Goal: Task Accomplishment & Management: Manage account settings

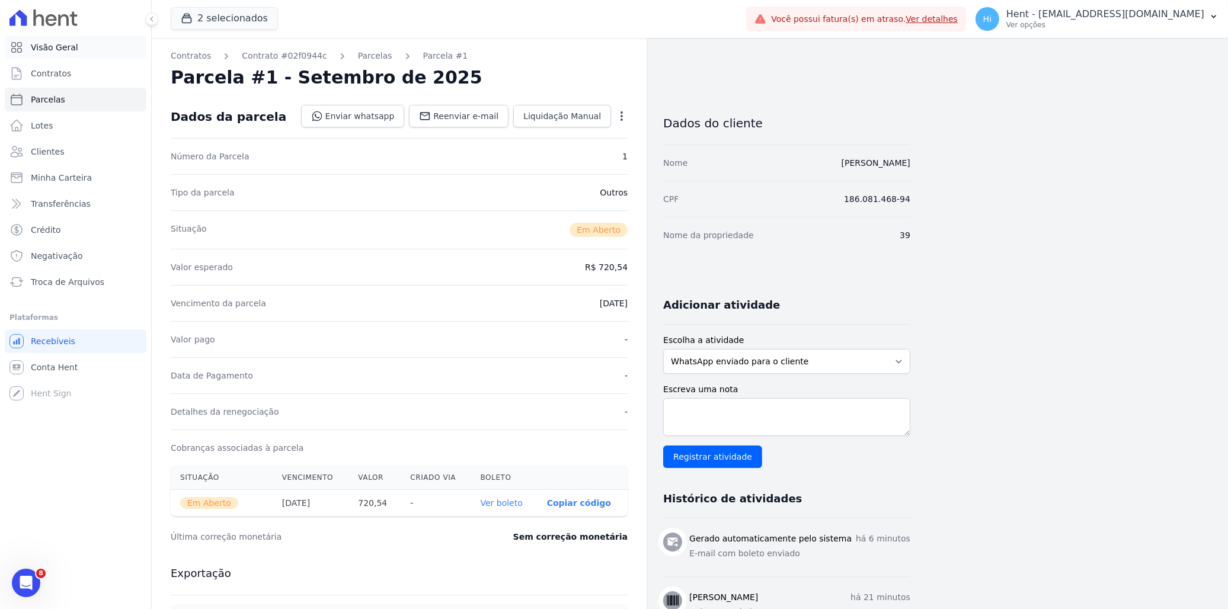
click at [60, 49] on span "Visão Geral" at bounding box center [54, 47] width 47 height 12
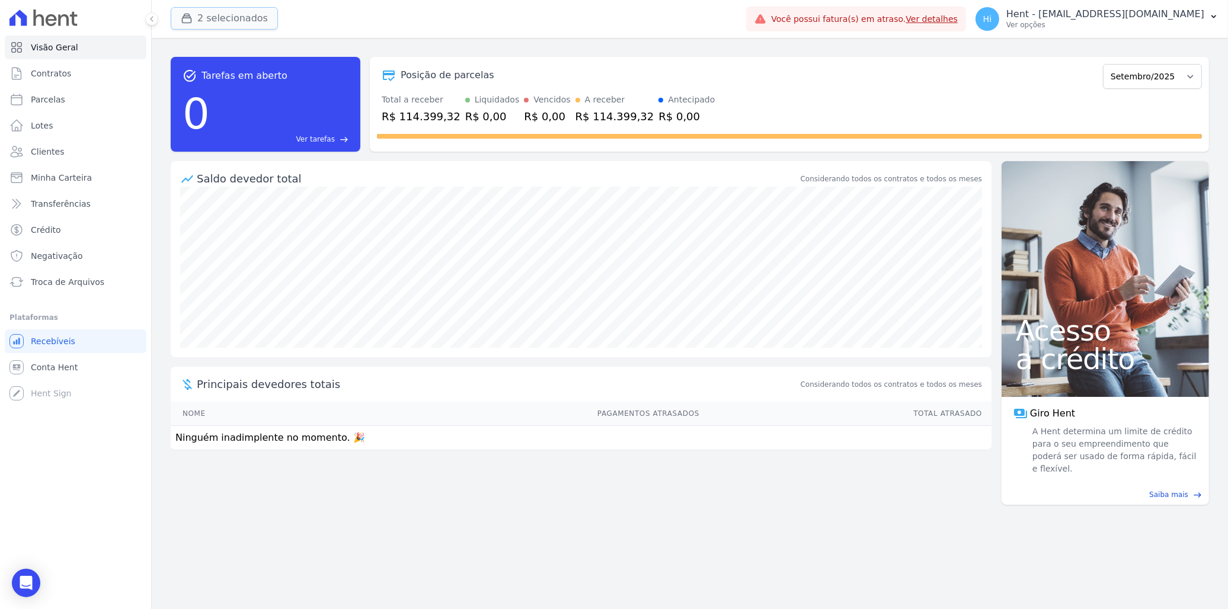
click at [222, 15] on button "2 selecionados" at bounding box center [224, 18] width 107 height 23
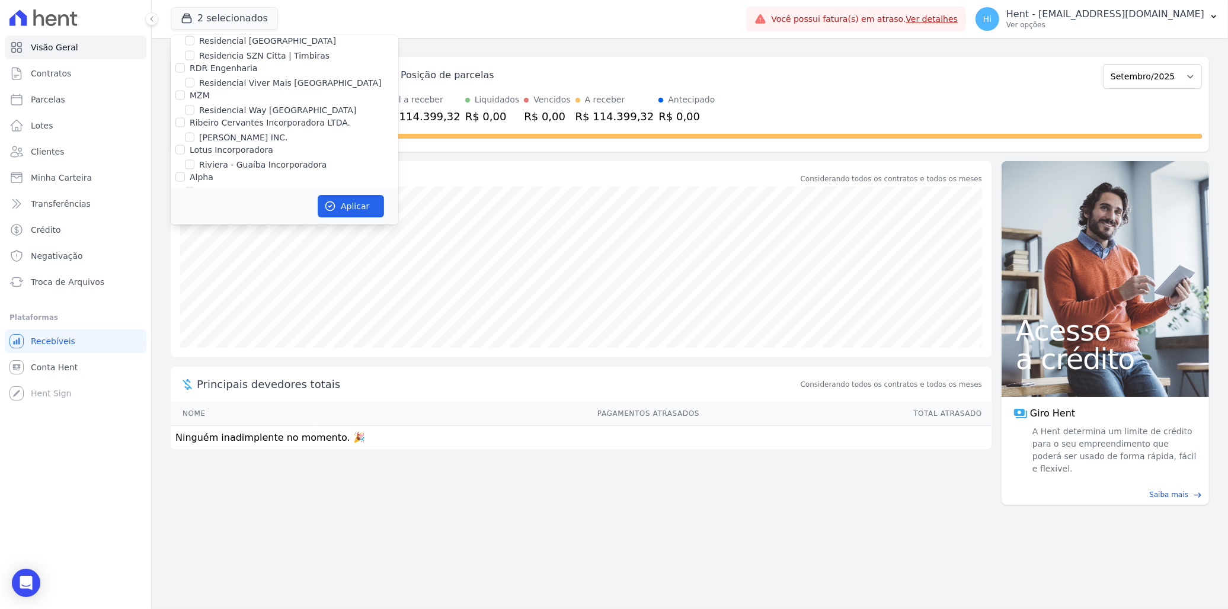
scroll to position [3911, 0]
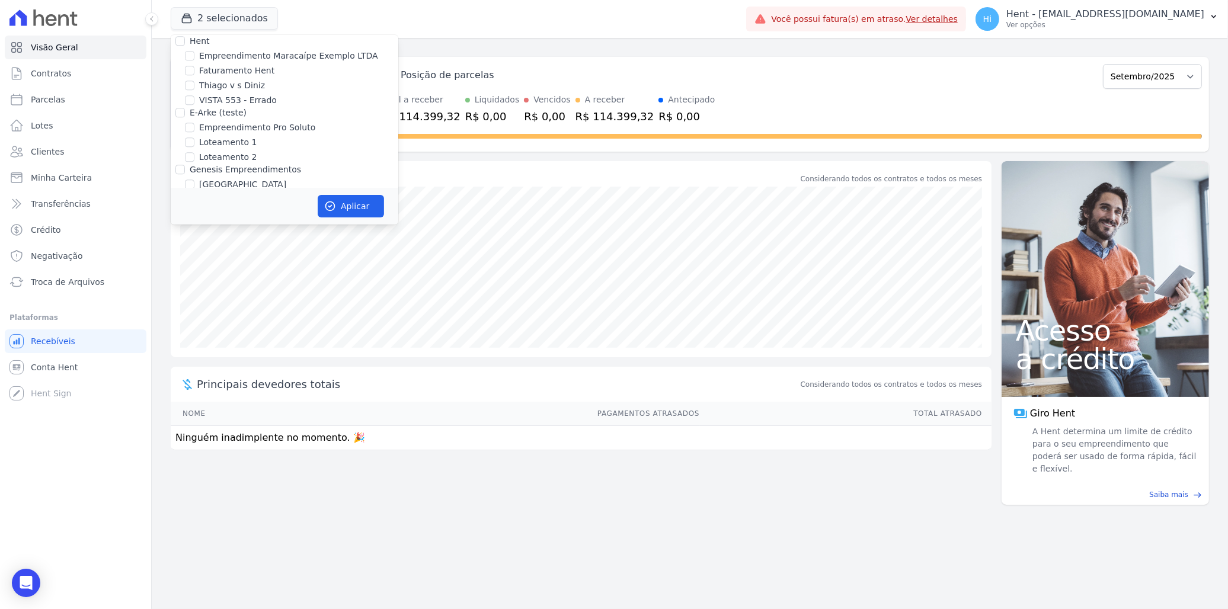
click at [268, 208] on label "[PERSON_NAME]" at bounding box center [233, 214] width 69 height 12
click at [194, 209] on input "[PERSON_NAME]" at bounding box center [189, 213] width 9 height 9
checkbox input "true"
click at [182, 220] on input "CONSTRUTORA MINERVA LTDA" at bounding box center [179, 224] width 9 height 9
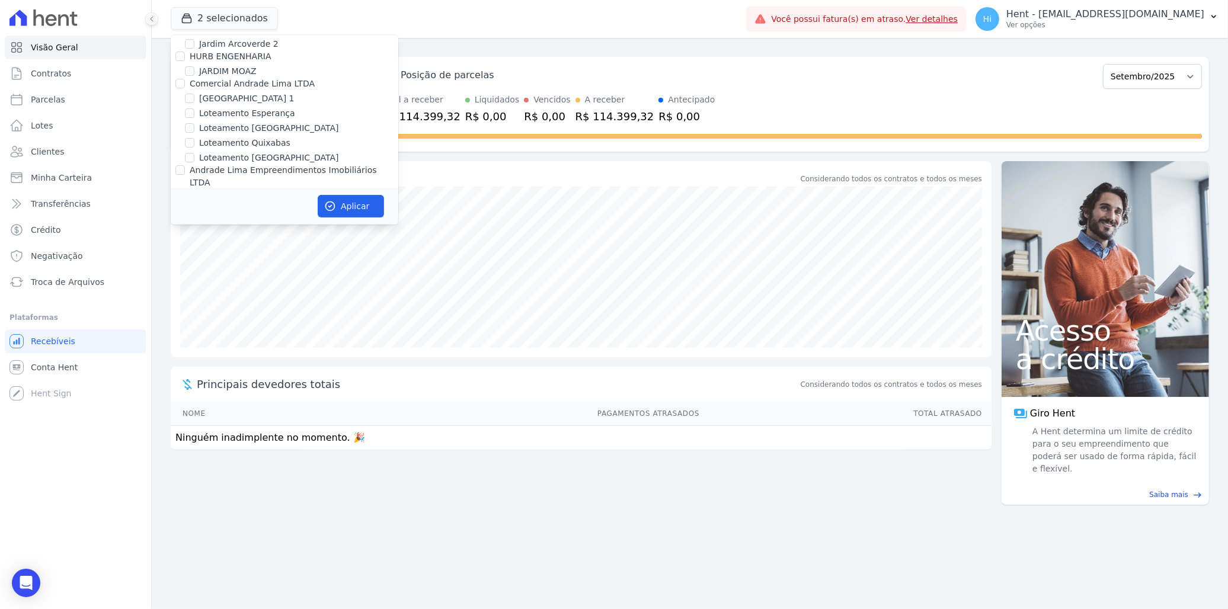
checkbox input "false"
click at [343, 199] on button "Aplicar" at bounding box center [351, 206] width 66 height 23
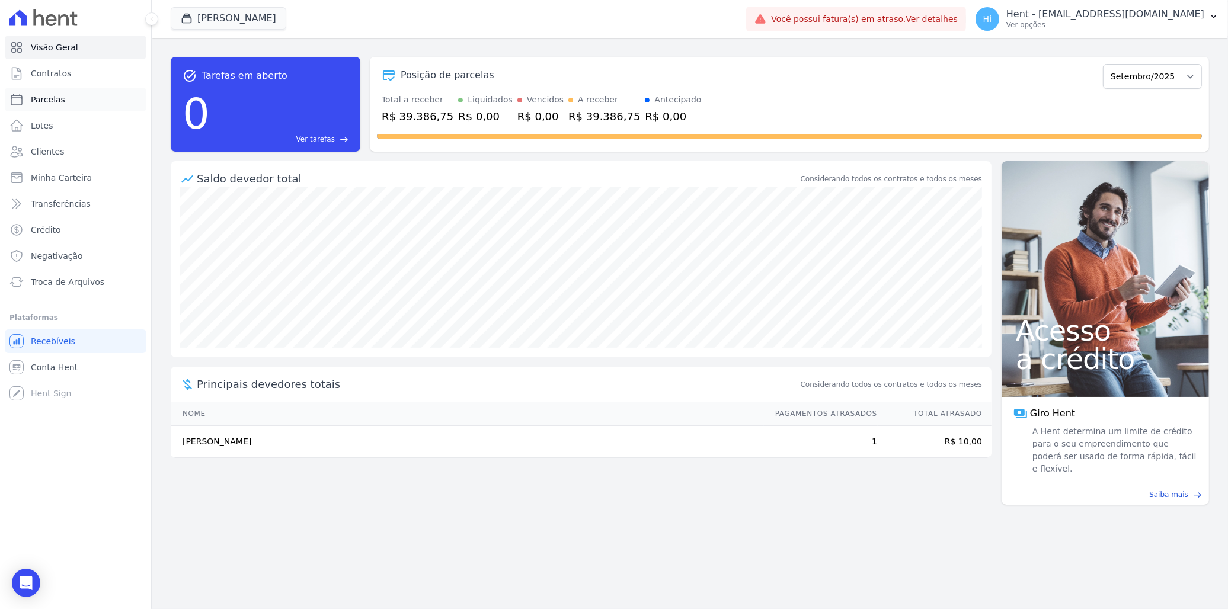
click at [43, 97] on span "Parcelas" at bounding box center [48, 100] width 34 height 12
select select
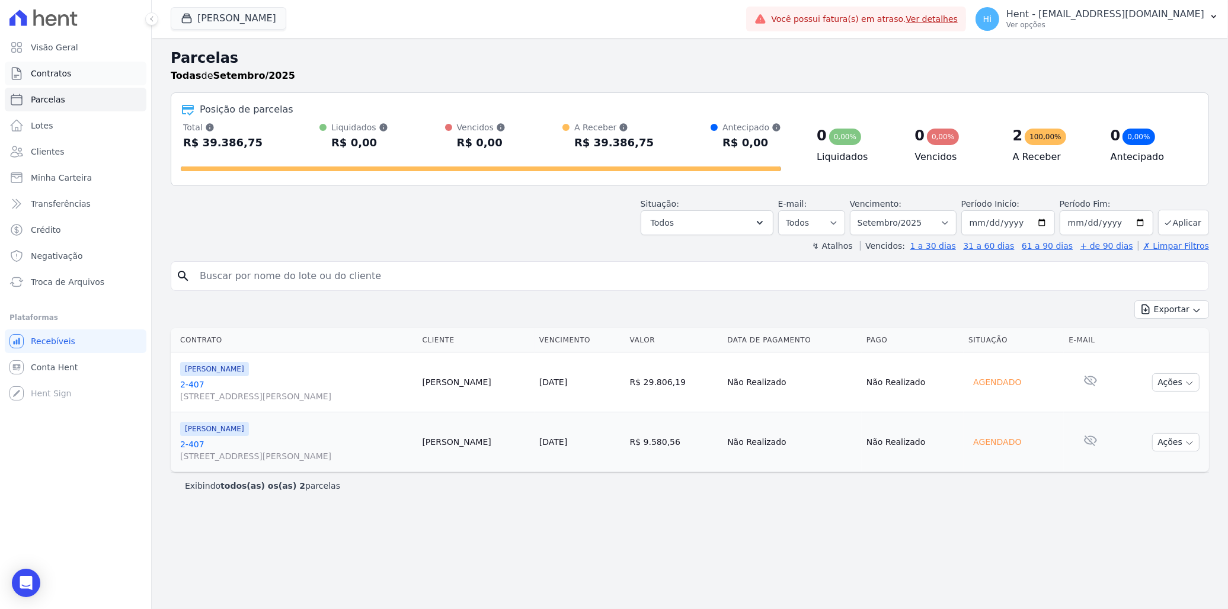
click at [51, 79] on link "Contratos" at bounding box center [76, 74] width 142 height 24
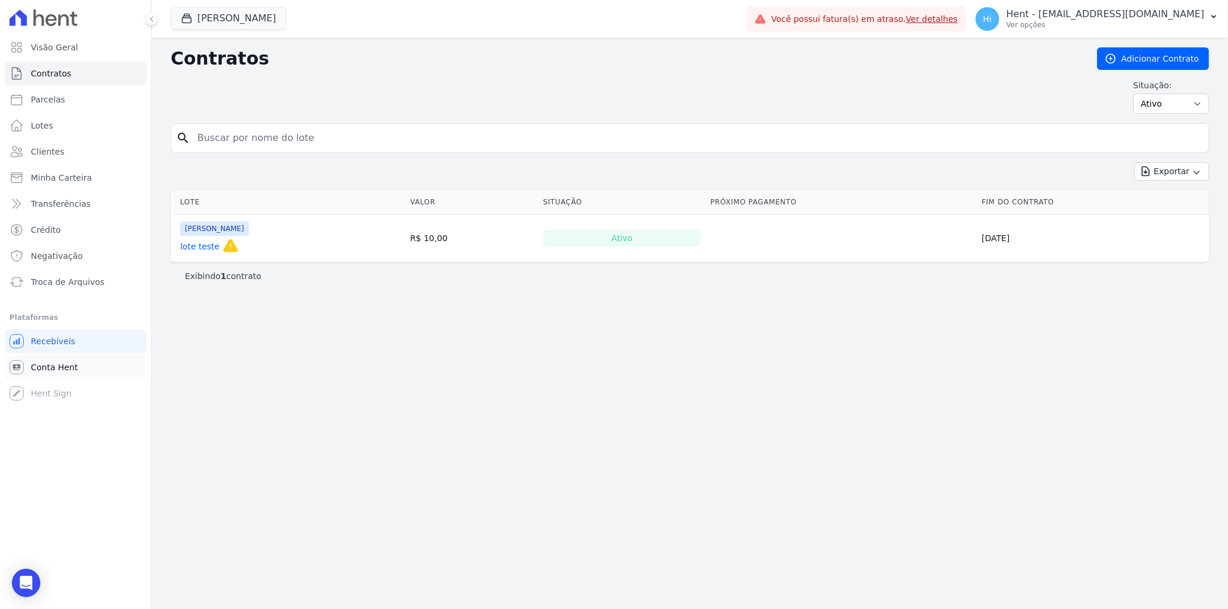
click at [76, 369] on link "Conta Hent" at bounding box center [76, 368] width 142 height 24
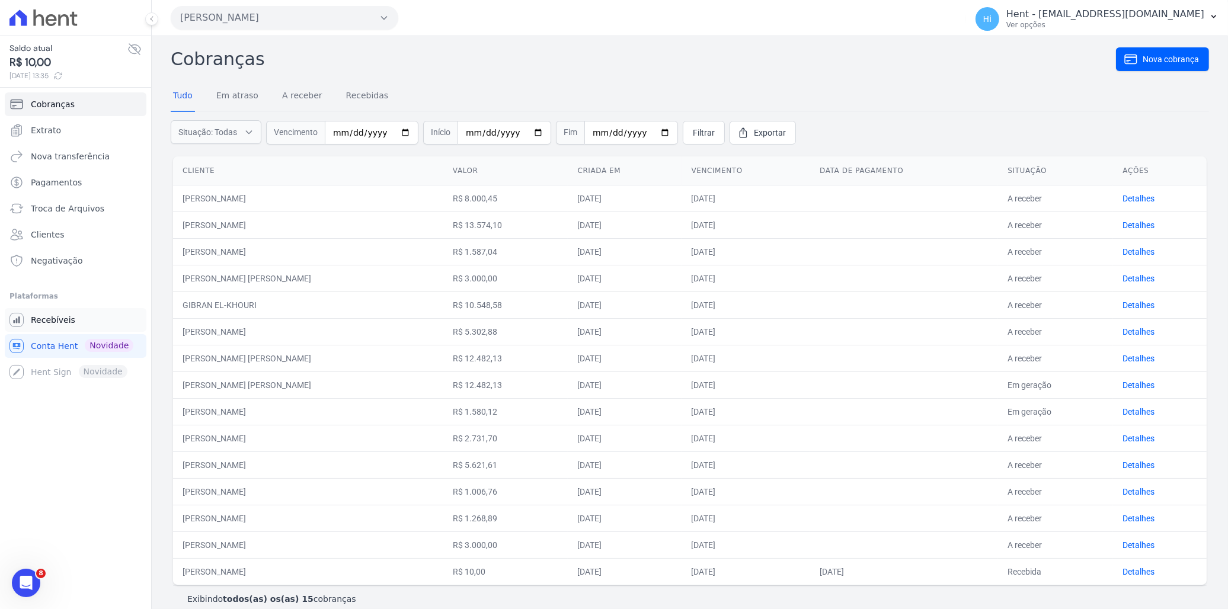
click at [71, 317] on link "Recebíveis" at bounding box center [76, 320] width 142 height 24
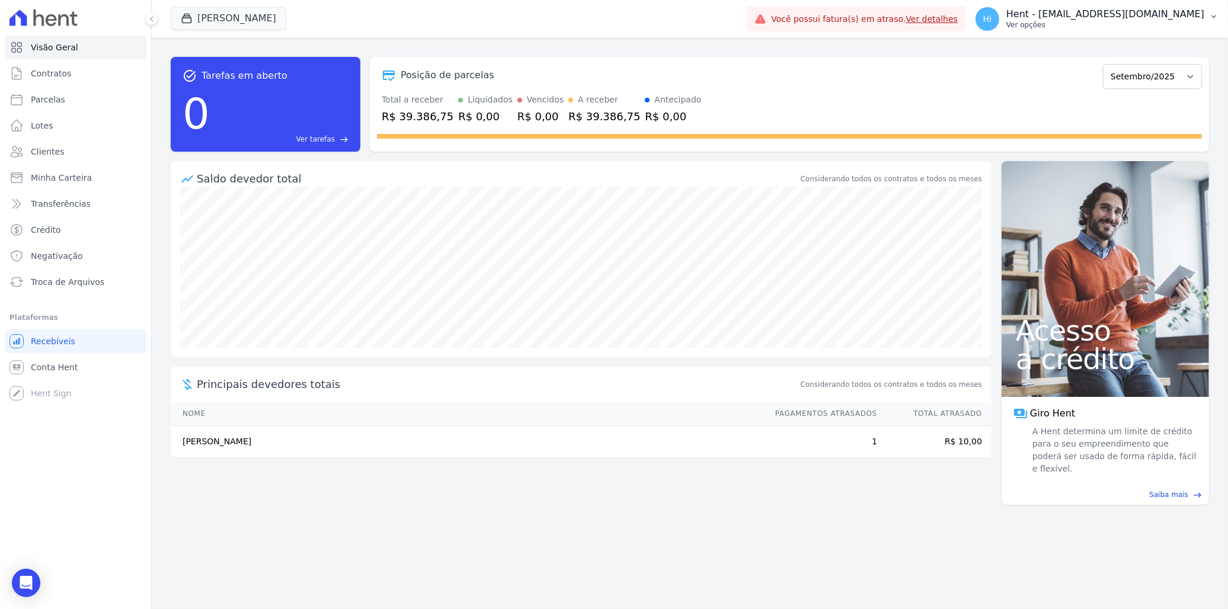
click at [806, 12] on p "Hent - [EMAIL_ADDRESS][DOMAIN_NAME]" at bounding box center [1105, 14] width 198 height 12
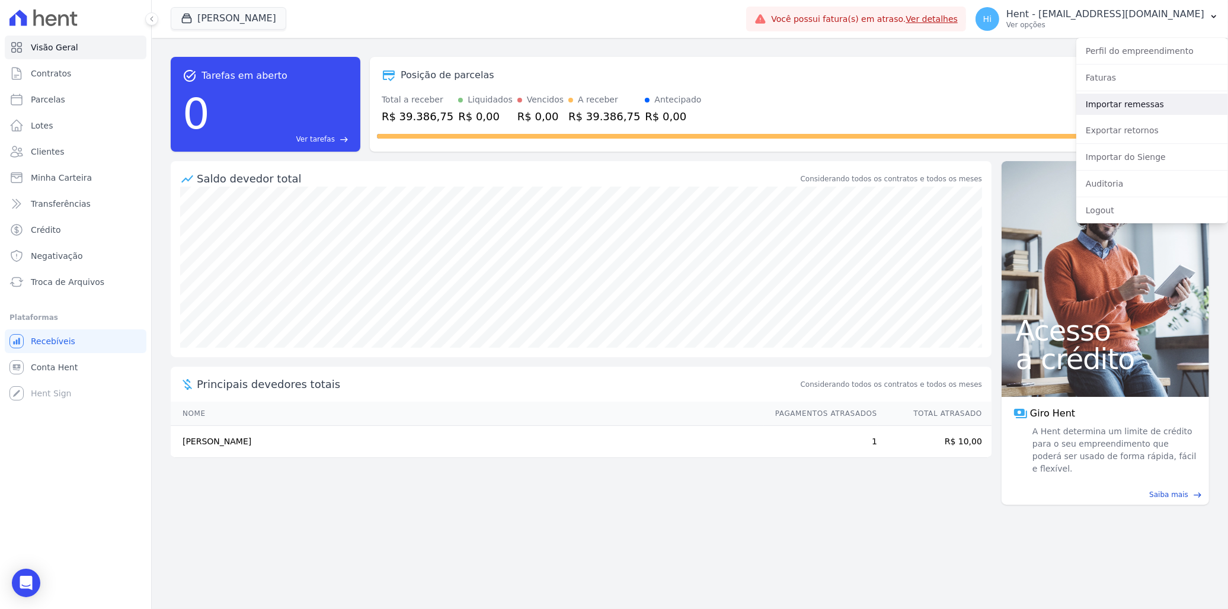
click at [806, 99] on link "Importar remessas" at bounding box center [1152, 104] width 152 height 21
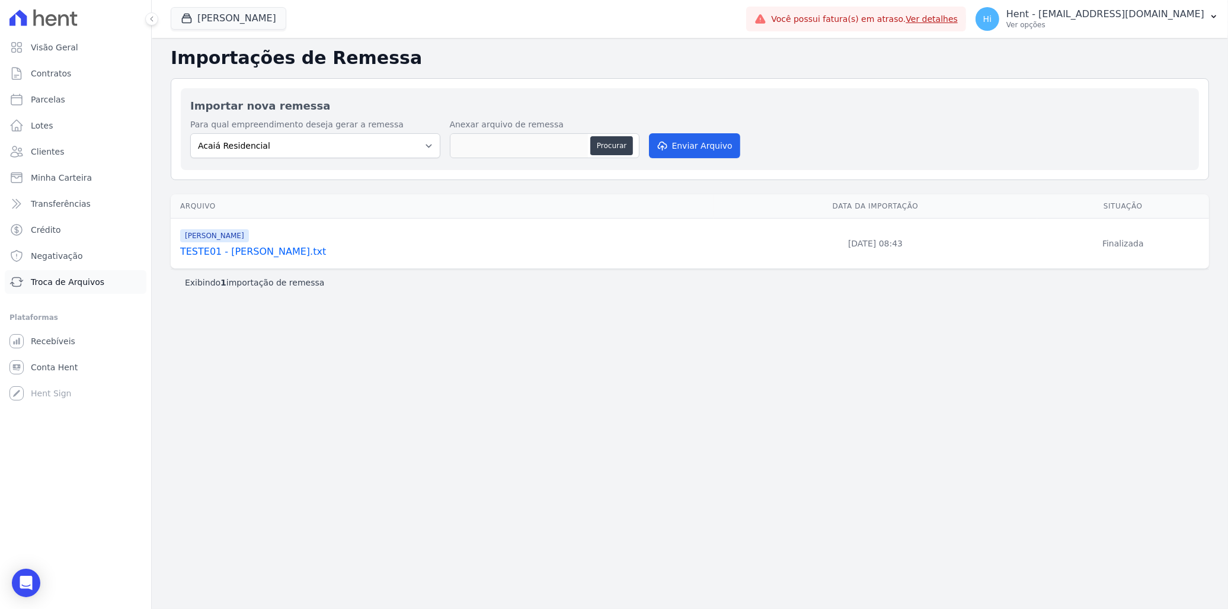
click at [66, 285] on span "Troca de Arquivos" at bounding box center [67, 282] width 73 height 12
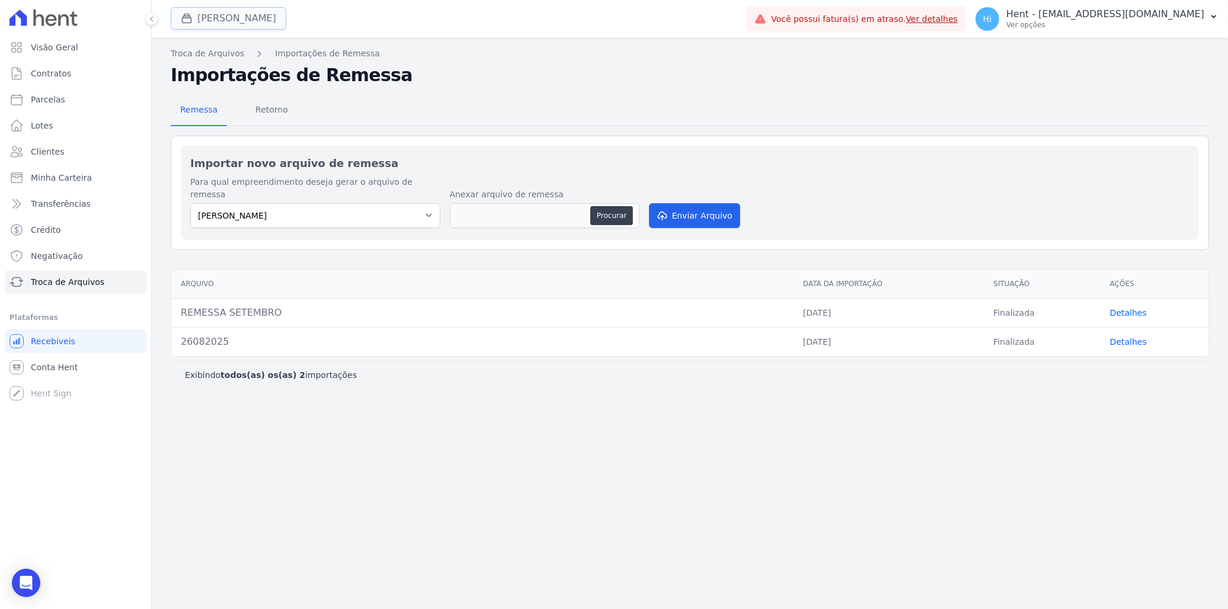
click at [247, 22] on button "Hildegardo De Noronha" at bounding box center [229, 18] width 116 height 23
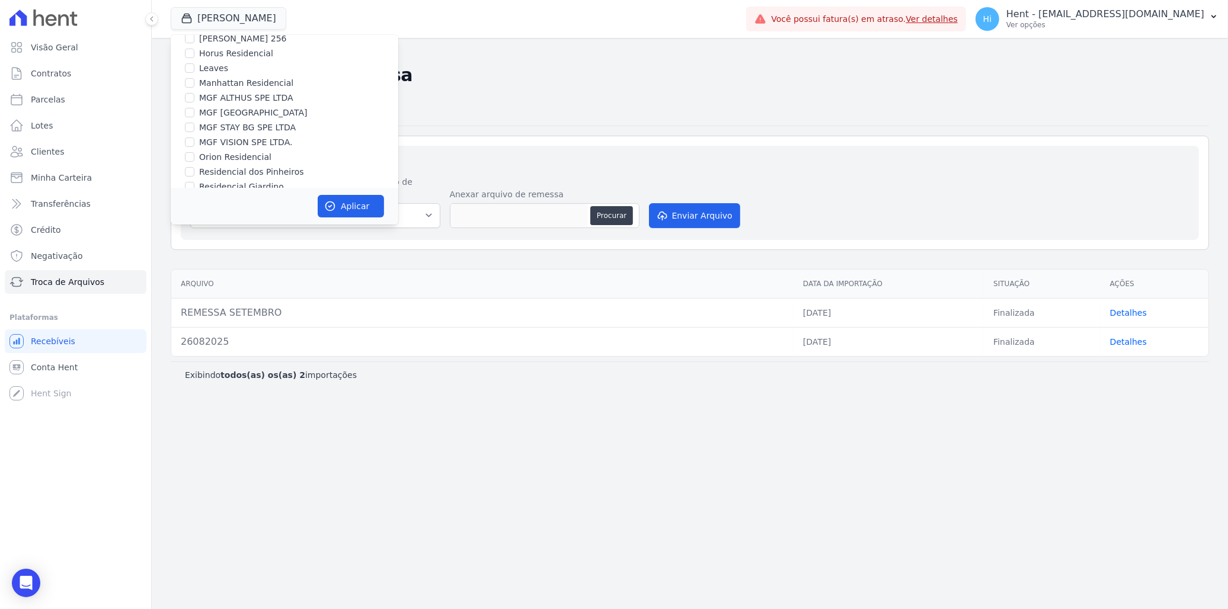
scroll to position [3911, 0]
click at [250, 178] on label "[GEOGRAPHIC_DATA]" at bounding box center [242, 184] width 87 height 12
click at [194, 180] on input "[GEOGRAPHIC_DATA]" at bounding box center [189, 184] width 9 height 9
checkbox input "true"
click at [247, 193] on label "[GEOGRAPHIC_DATA] 3" at bounding box center [246, 199] width 95 height 12
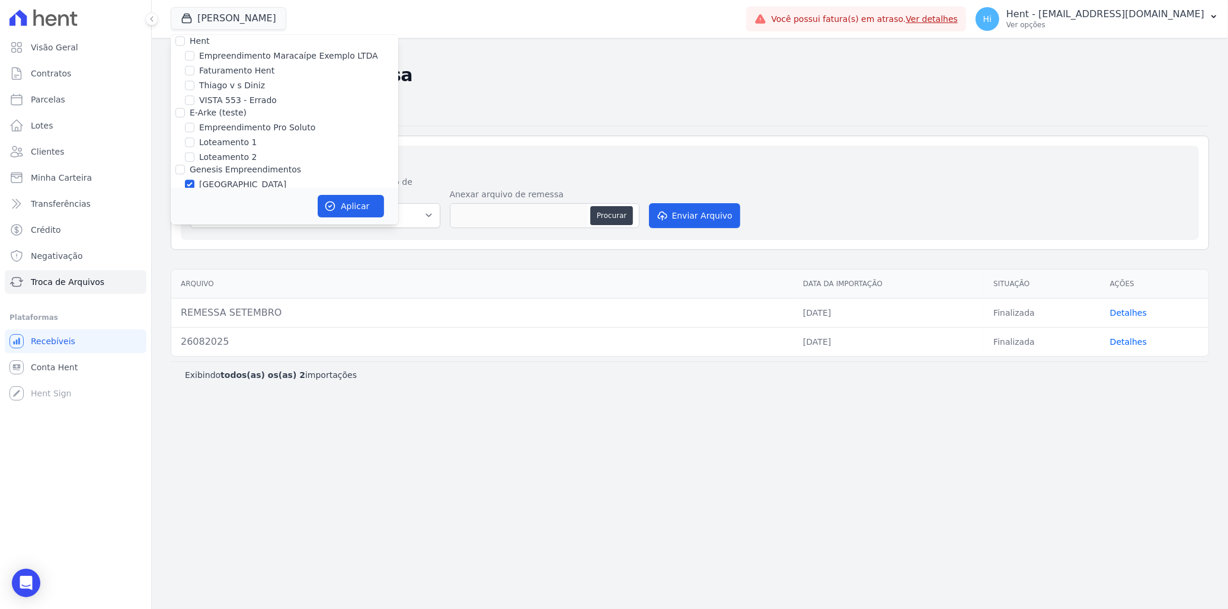
click at [194, 194] on input "[GEOGRAPHIC_DATA] 3" at bounding box center [189, 198] width 9 height 9
checkbox input "true"
click at [248, 208] on label "[PERSON_NAME]" at bounding box center [233, 214] width 69 height 12
click at [194, 209] on input "[PERSON_NAME]" at bounding box center [189, 213] width 9 height 9
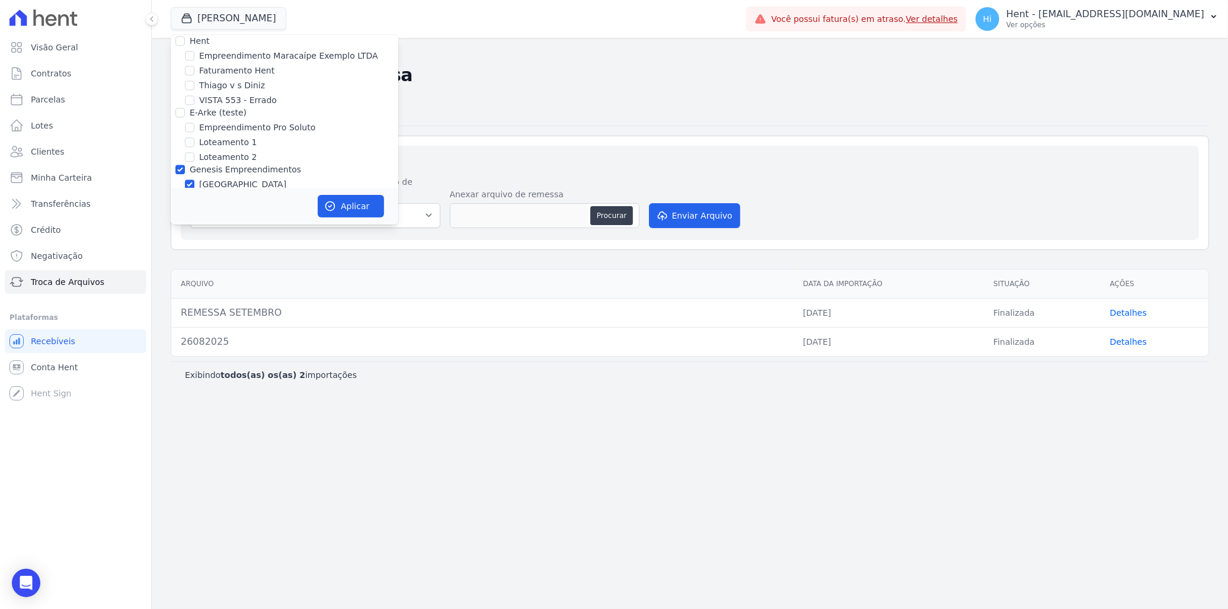
checkbox input "false"
click at [325, 212] on button "Aplicar" at bounding box center [351, 206] width 66 height 23
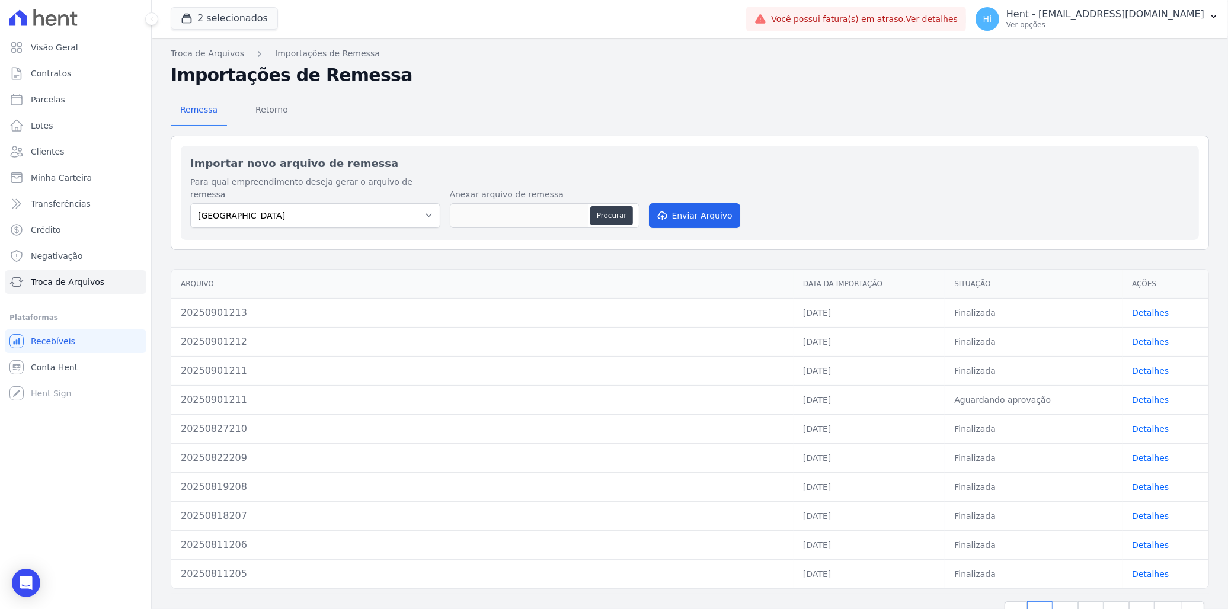
click at [806, 308] on link "Detalhes" at bounding box center [1150, 312] width 37 height 9
click at [69, 372] on span "Conta Hent" at bounding box center [54, 368] width 47 height 12
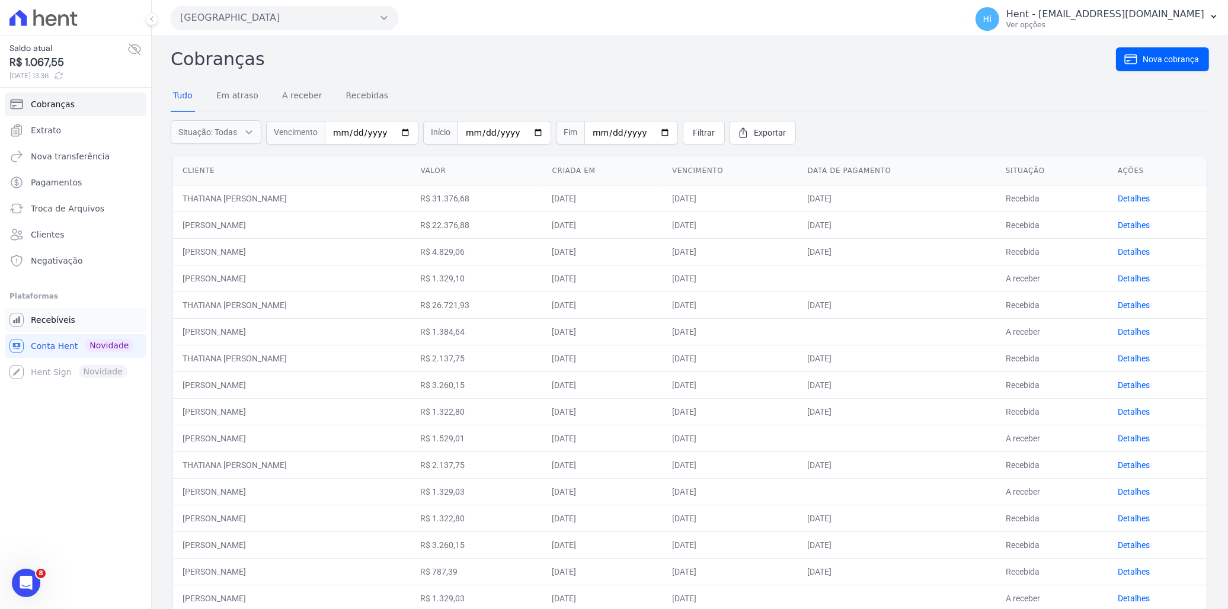
click at [69, 327] on link "Recebíveis" at bounding box center [76, 320] width 142 height 24
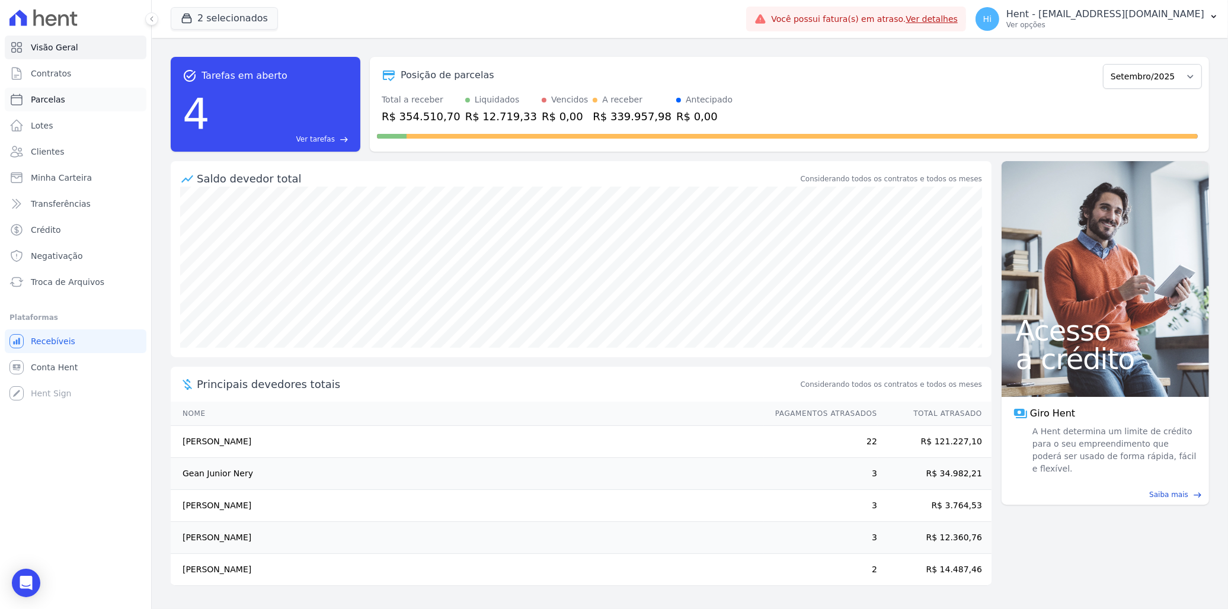
click at [68, 101] on link "Parcelas" at bounding box center [76, 100] width 142 height 24
select select
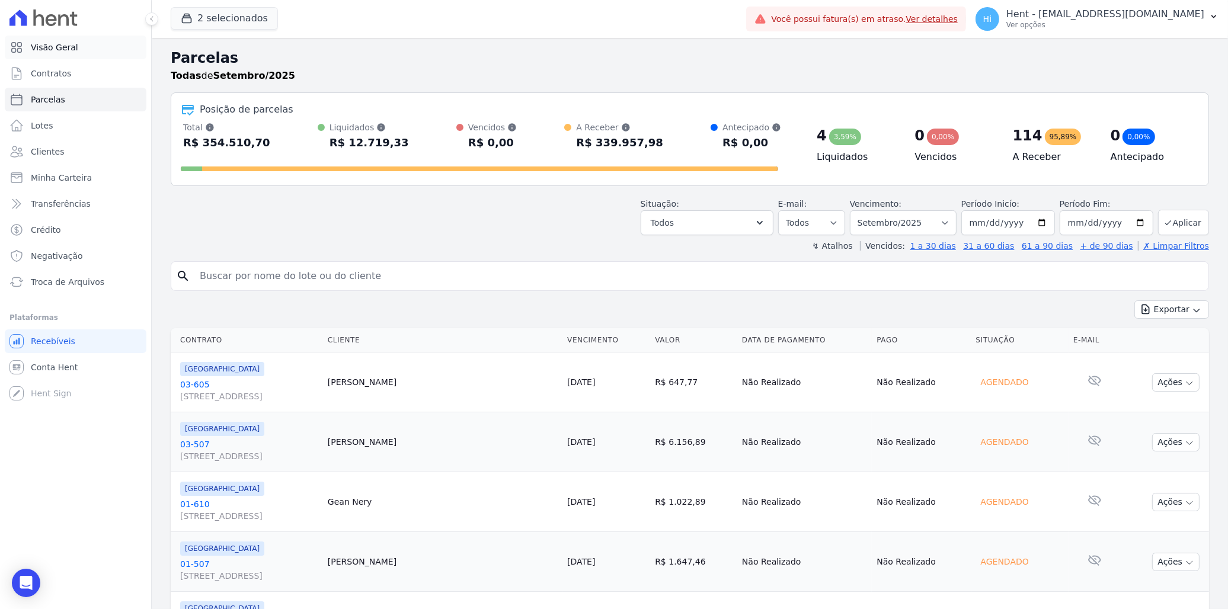
click at [64, 47] on span "Visão Geral" at bounding box center [54, 47] width 47 height 12
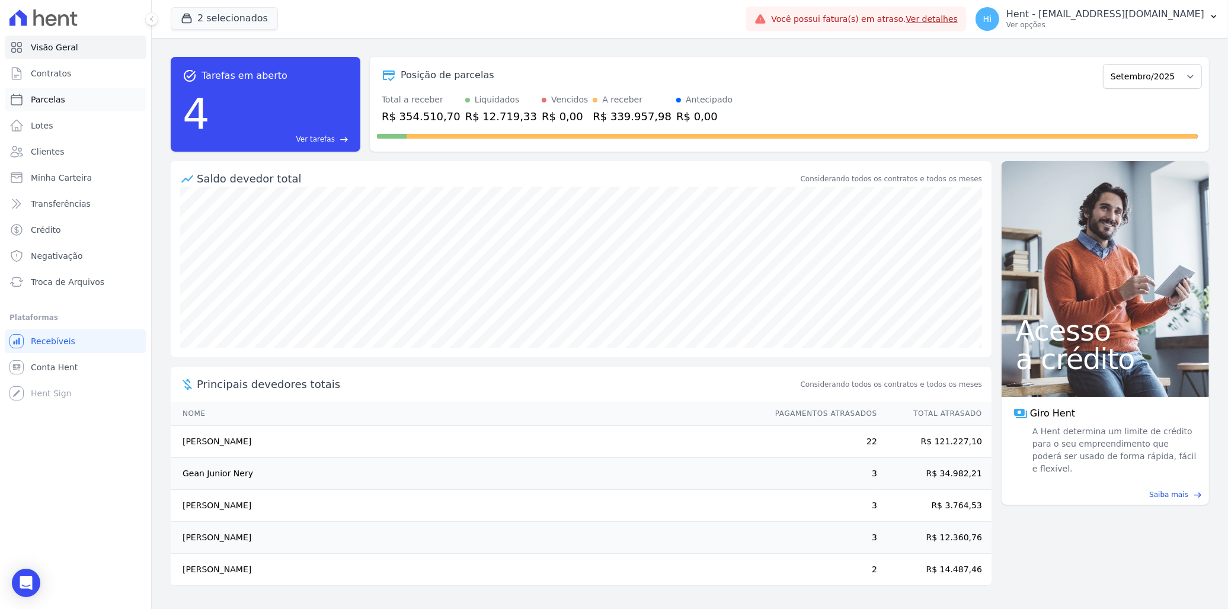
click at [66, 103] on link "Parcelas" at bounding box center [76, 100] width 142 height 24
select select
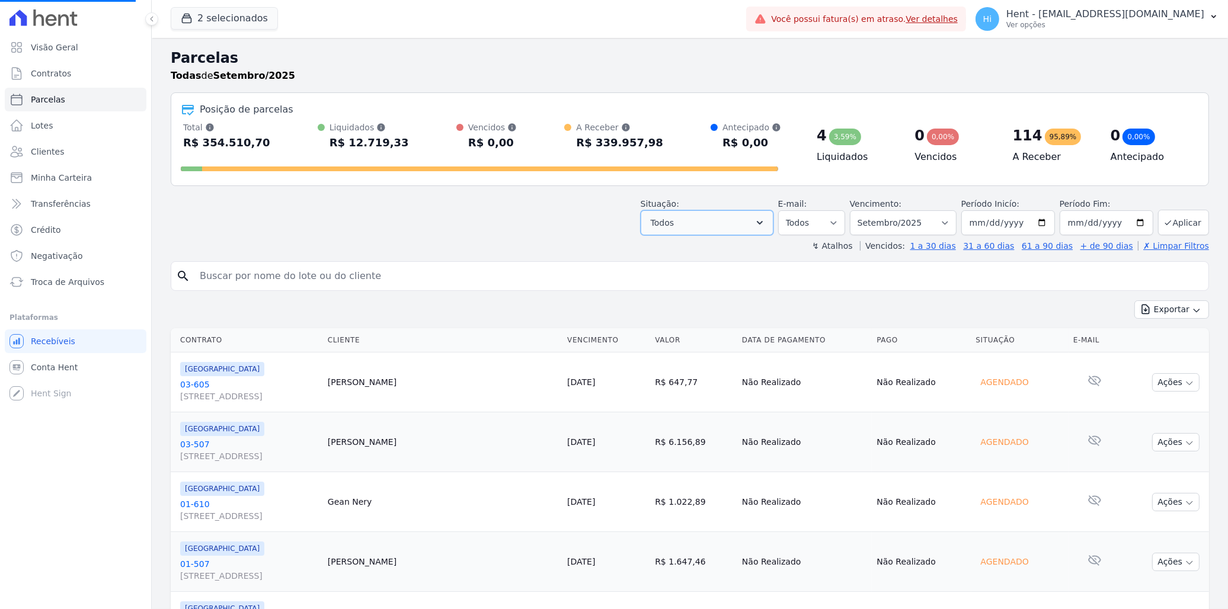
click at [708, 217] on button "Todos" at bounding box center [707, 222] width 133 height 25
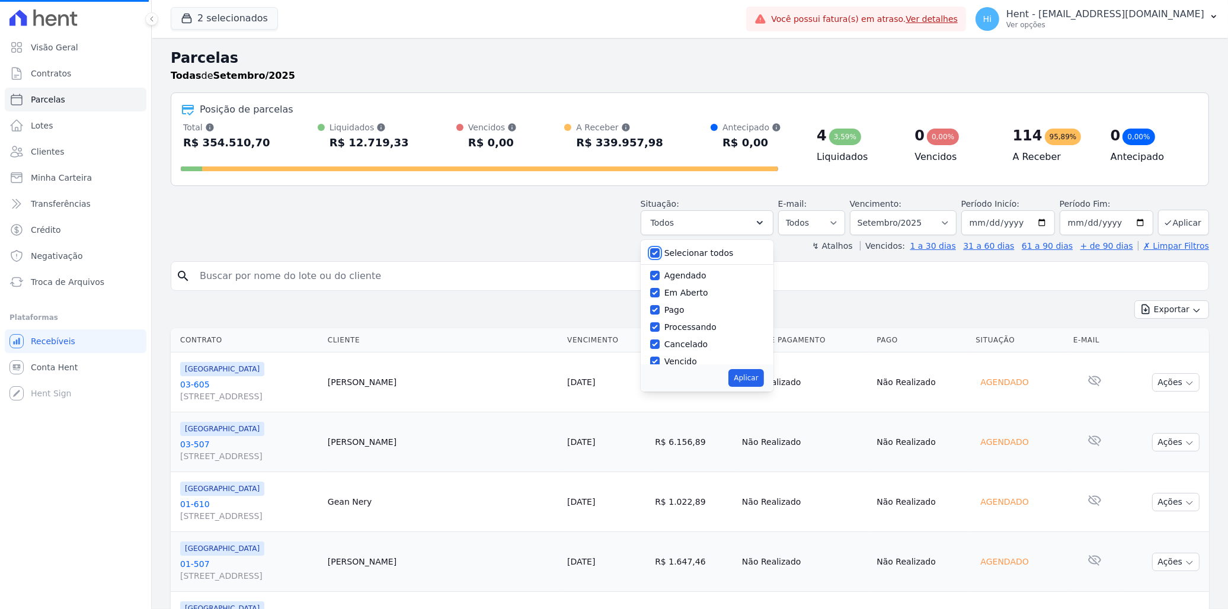
click at [660, 250] on input "Selecionar todos" at bounding box center [654, 252] width 9 height 9
checkbox input "false"
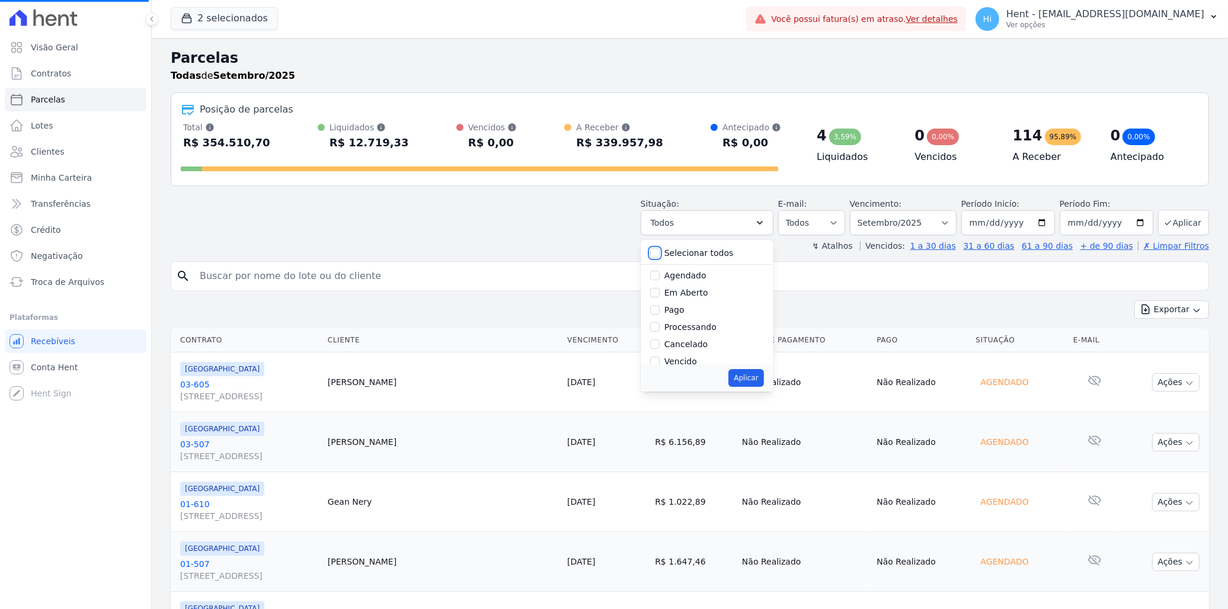
checkbox input "false"
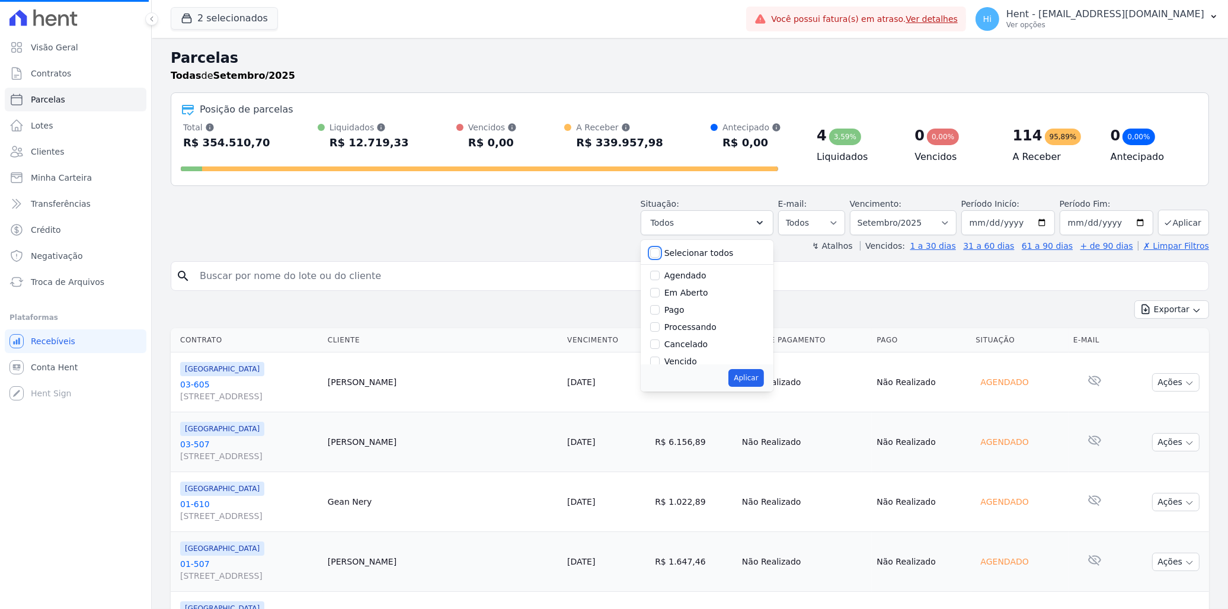
checkbox input "false"
click at [806, 225] on select "Filtrar por período ──────── Todos os meses Abril/2023 Maio/2023 Junho/2023 Jul…" at bounding box center [903, 222] width 107 height 25
select select "08/2025"
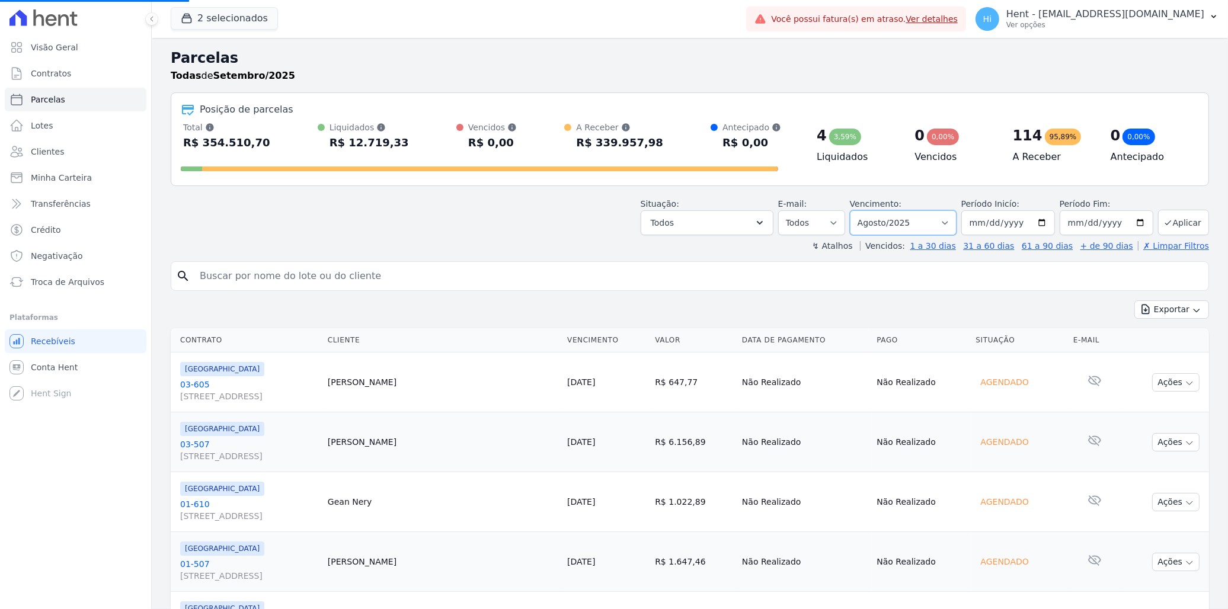
click at [806, 210] on select "Filtrar por período ──────── Todos os meses Abril/2023 Maio/2023 Junho/2023 Jul…" at bounding box center [903, 222] width 107 height 25
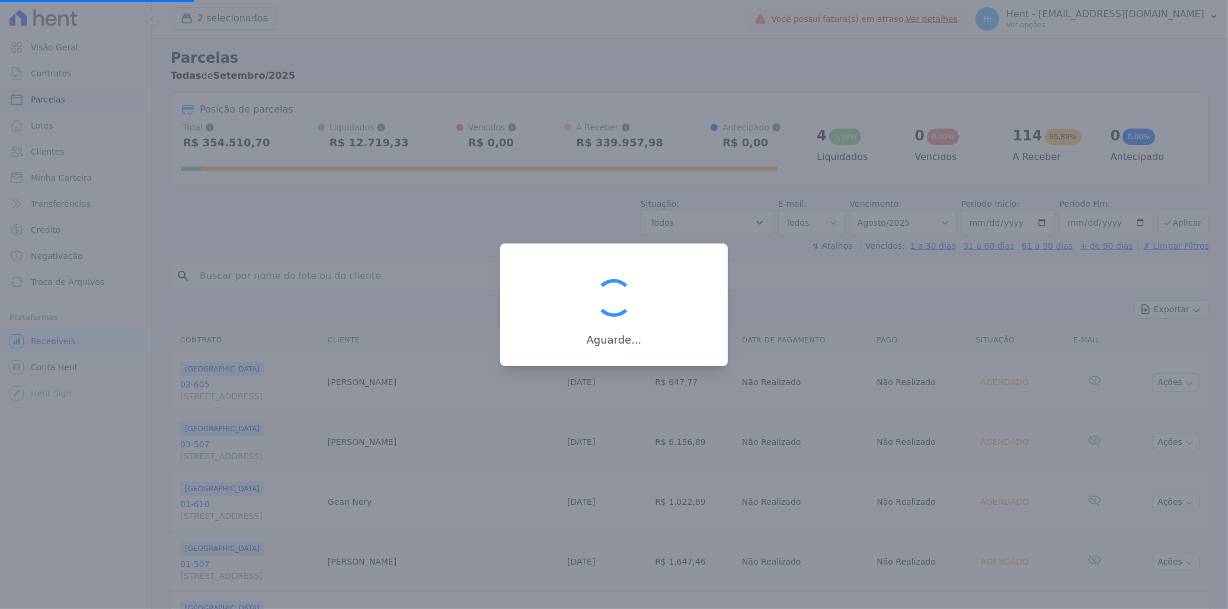
select select
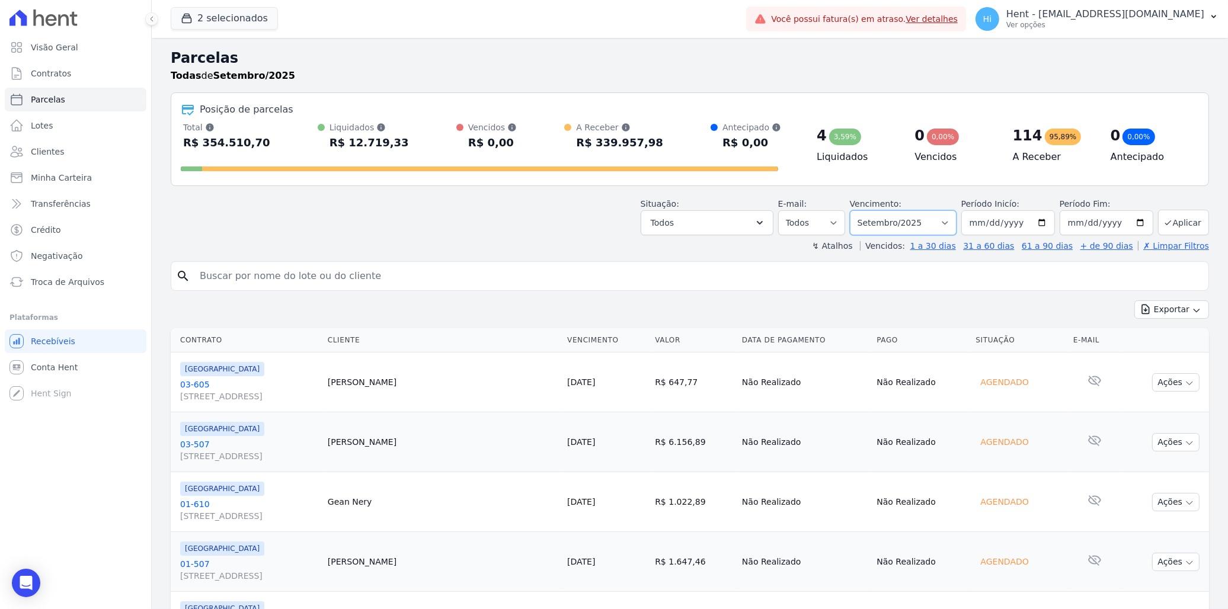
click at [806, 222] on select "Filtrar por período ──────── Todos os meses Abril/2023 Maio/2023 Junho/2023 Jul…" at bounding box center [903, 222] width 107 height 25
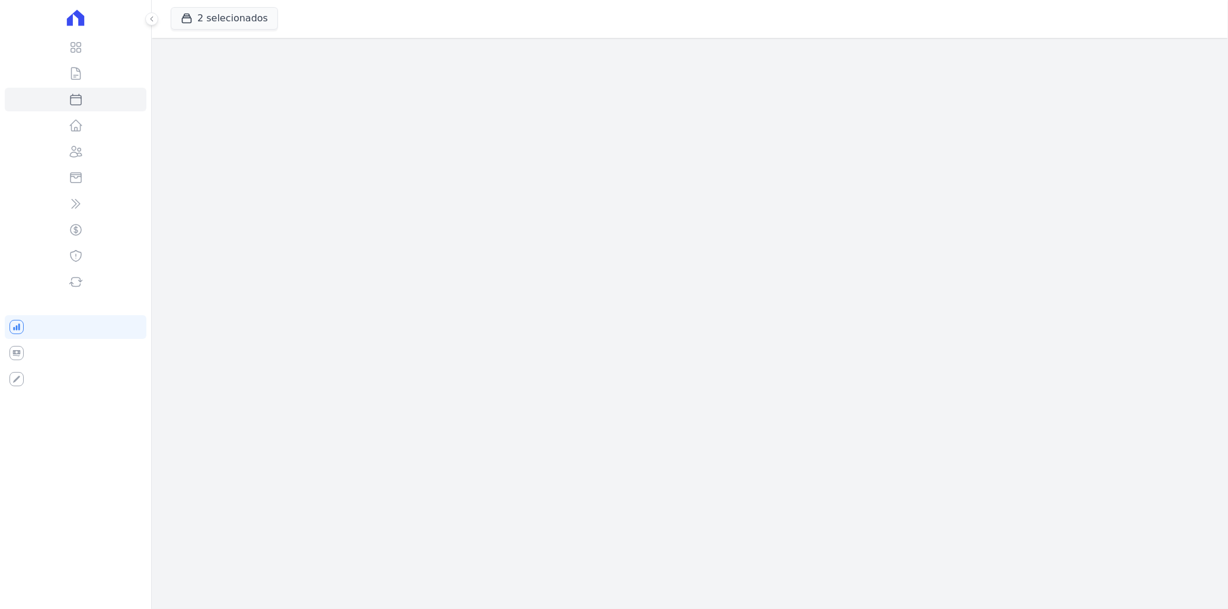
select select
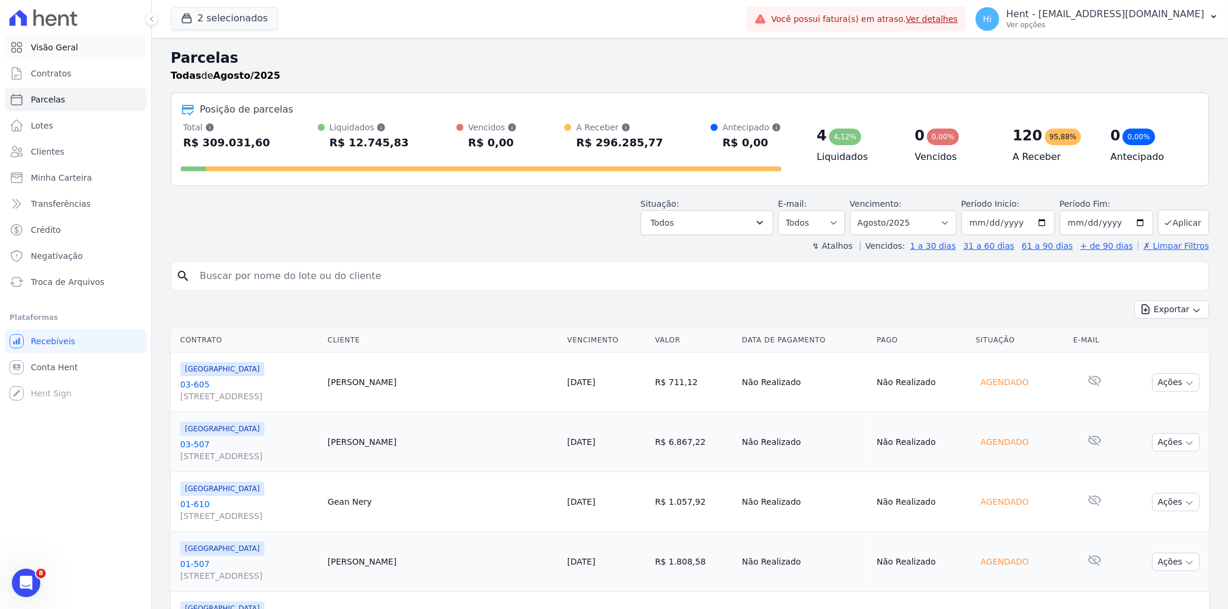
click at [75, 52] on link "Visão Geral" at bounding box center [76, 48] width 142 height 24
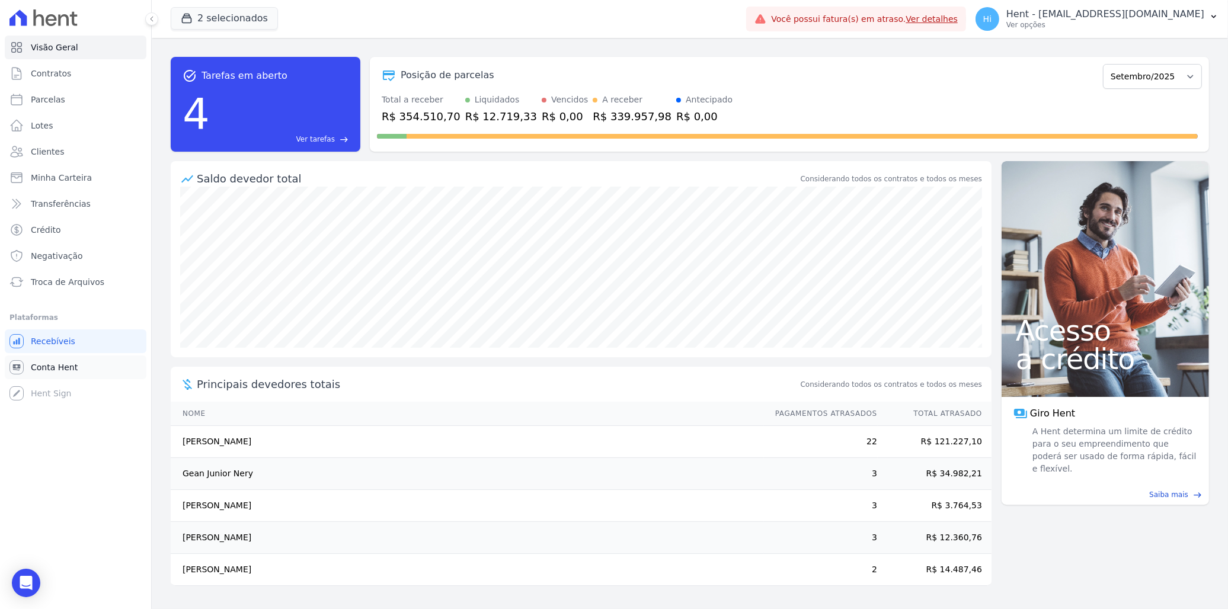
click at [90, 368] on link "Conta Hent" at bounding box center [76, 368] width 142 height 24
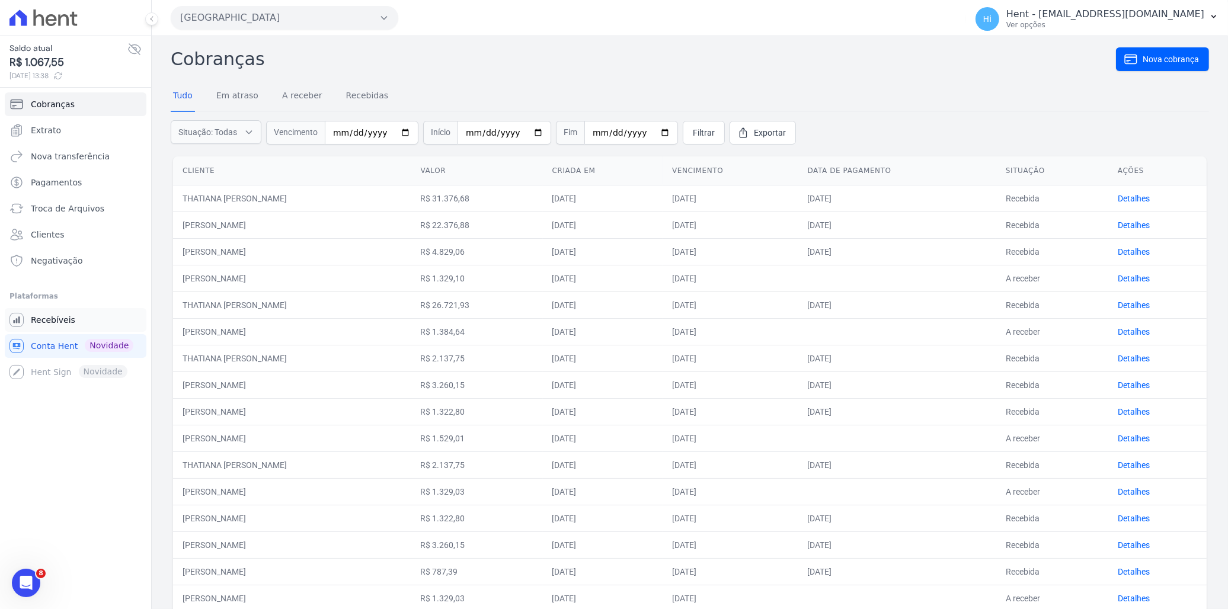
click at [52, 322] on span "Recebíveis" at bounding box center [53, 320] width 44 height 12
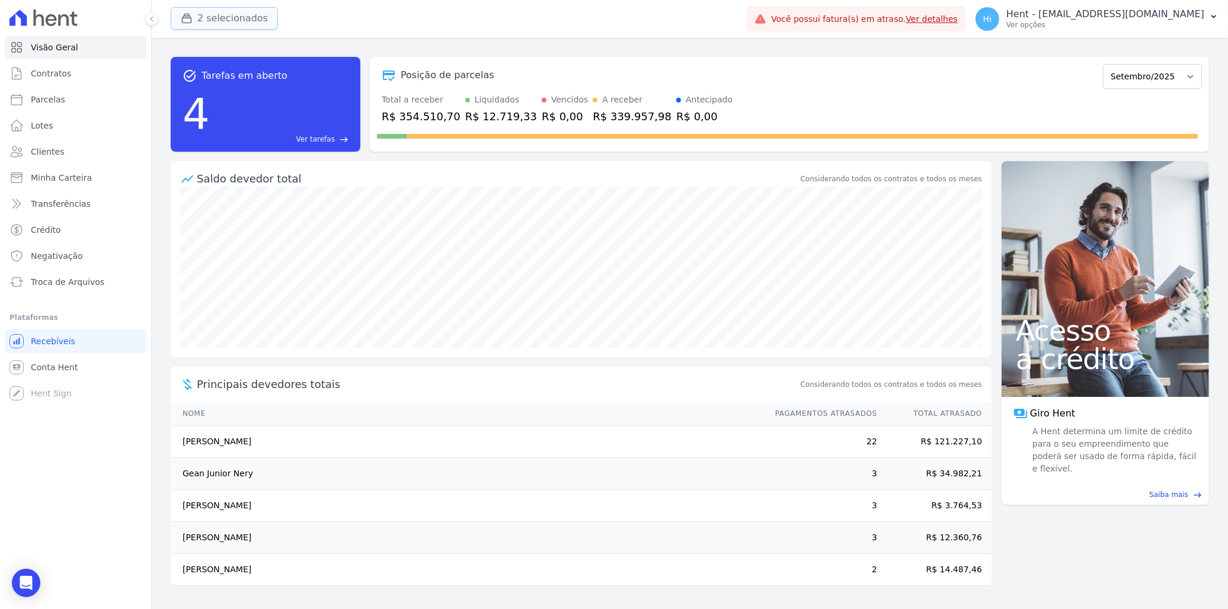
click at [220, 27] on button "2 selecionados" at bounding box center [224, 18] width 107 height 23
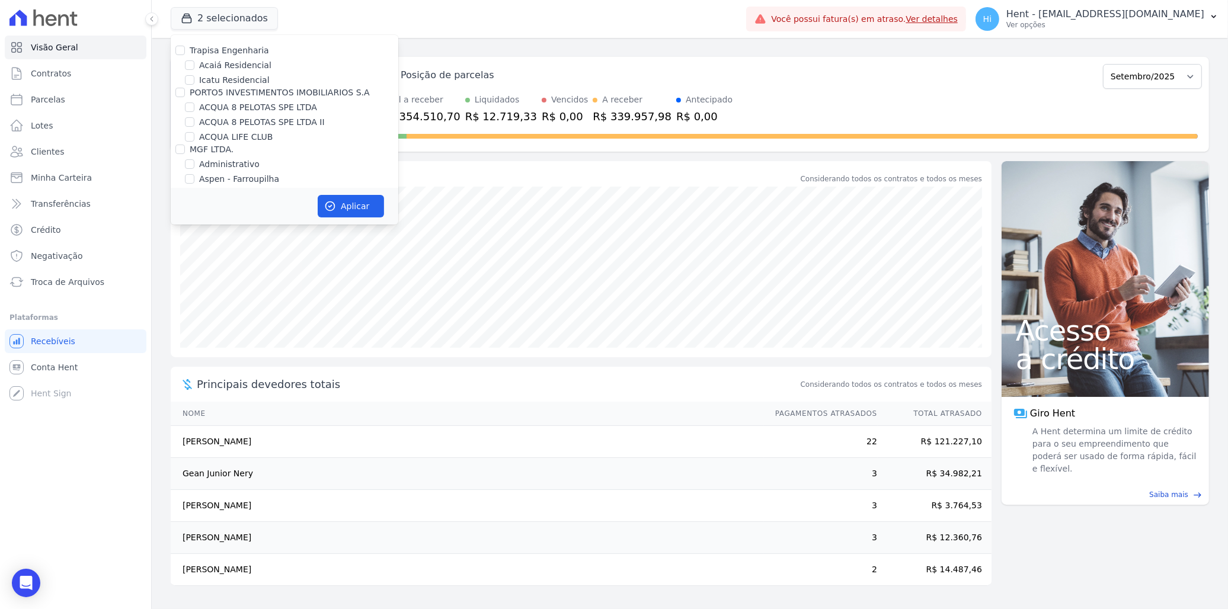
scroll to position [3911, 0]
click at [198, 178] on div "[GEOGRAPHIC_DATA]" at bounding box center [285, 184] width 228 height 12
click at [190, 180] on input "[GEOGRAPHIC_DATA]" at bounding box center [189, 184] width 9 height 9
checkbox input "false"
click at [191, 194] on input "[GEOGRAPHIC_DATA] 3" at bounding box center [189, 198] width 9 height 9
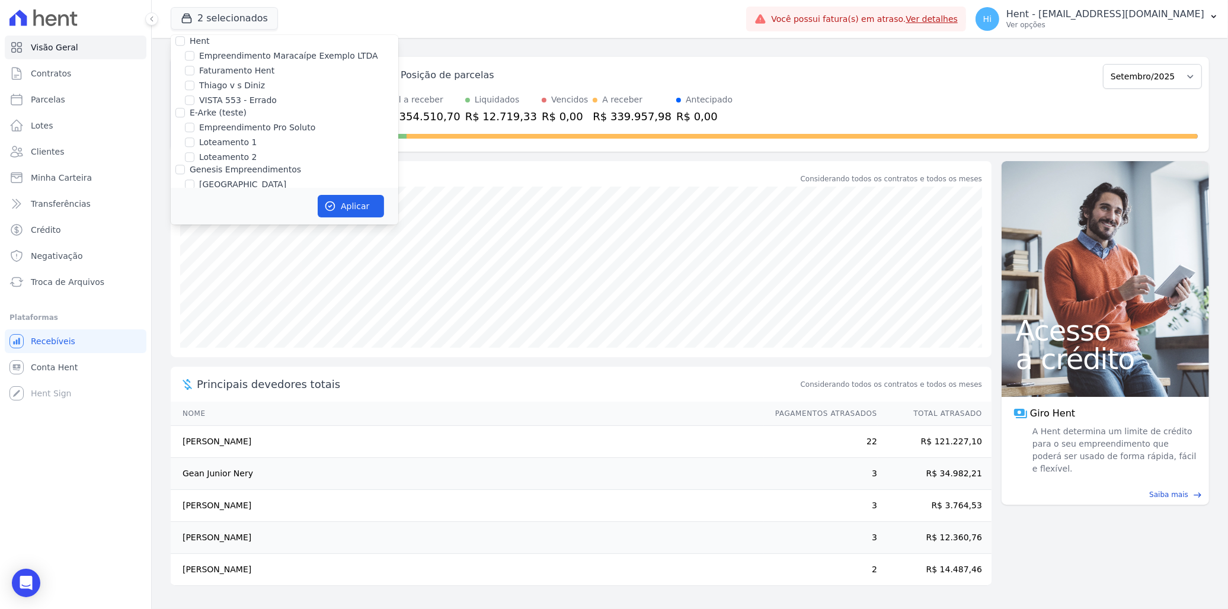
checkbox input "false"
click at [190, 209] on input "[PERSON_NAME]" at bounding box center [189, 213] width 9 height 9
checkbox input "true"
click at [353, 203] on button "Aplicar" at bounding box center [351, 206] width 66 height 23
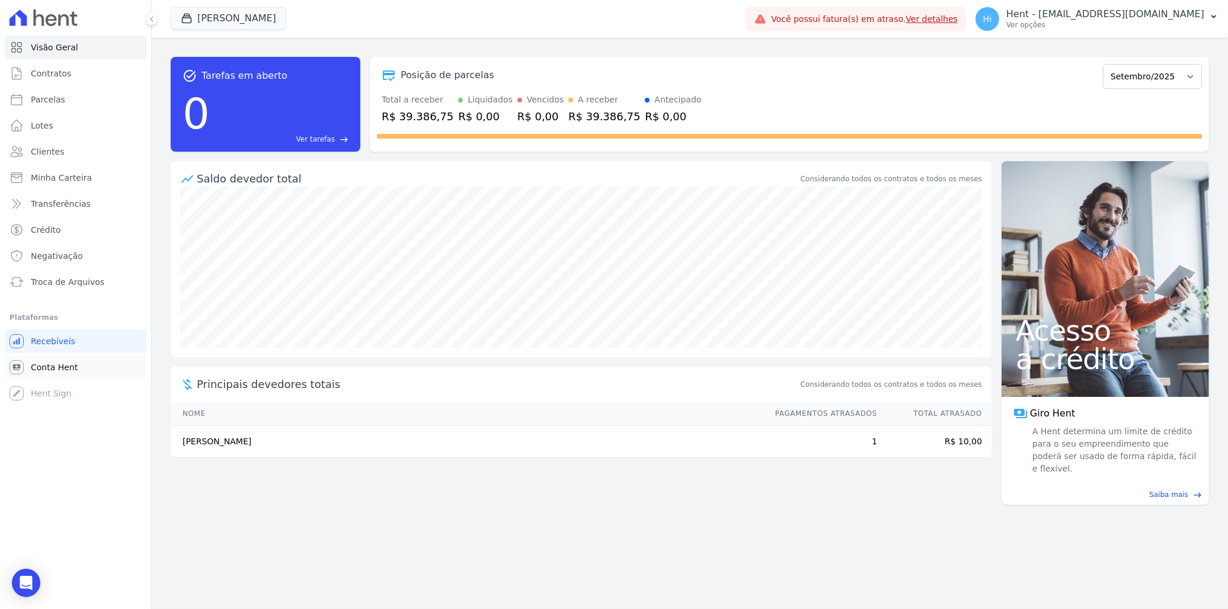
click at [73, 369] on span "Conta Hent" at bounding box center [54, 368] width 47 height 12
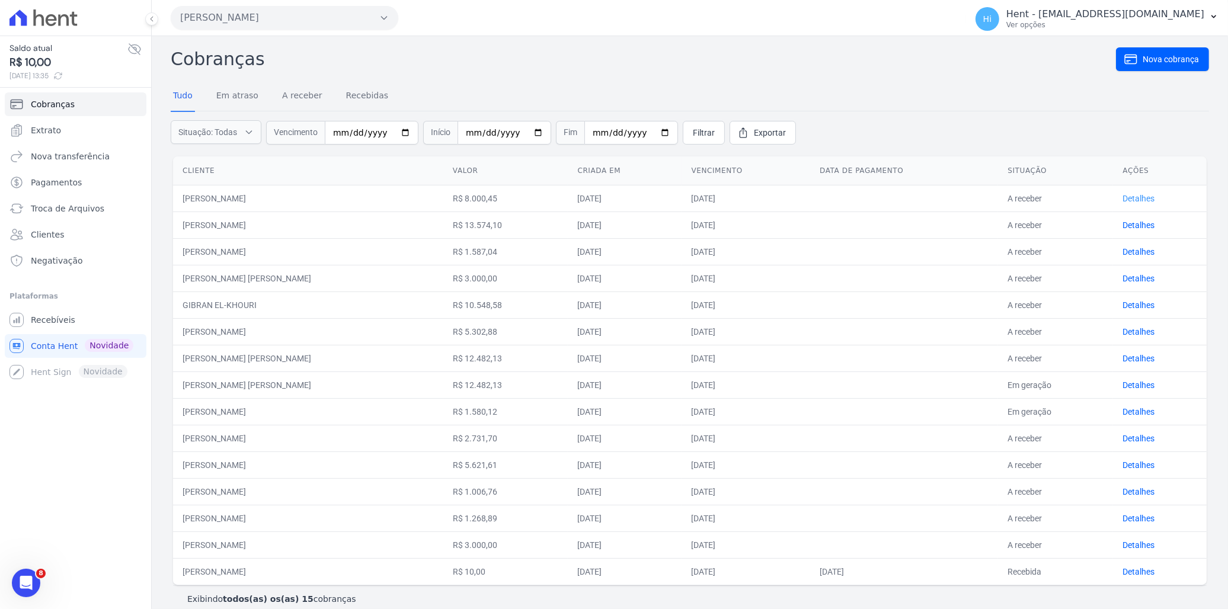
click at [1138, 194] on link "Detalhes" at bounding box center [1138, 198] width 32 height 9
click at [1108, 16] on p "Hent - [EMAIL_ADDRESS][DOMAIN_NAME]" at bounding box center [1105, 14] width 198 height 12
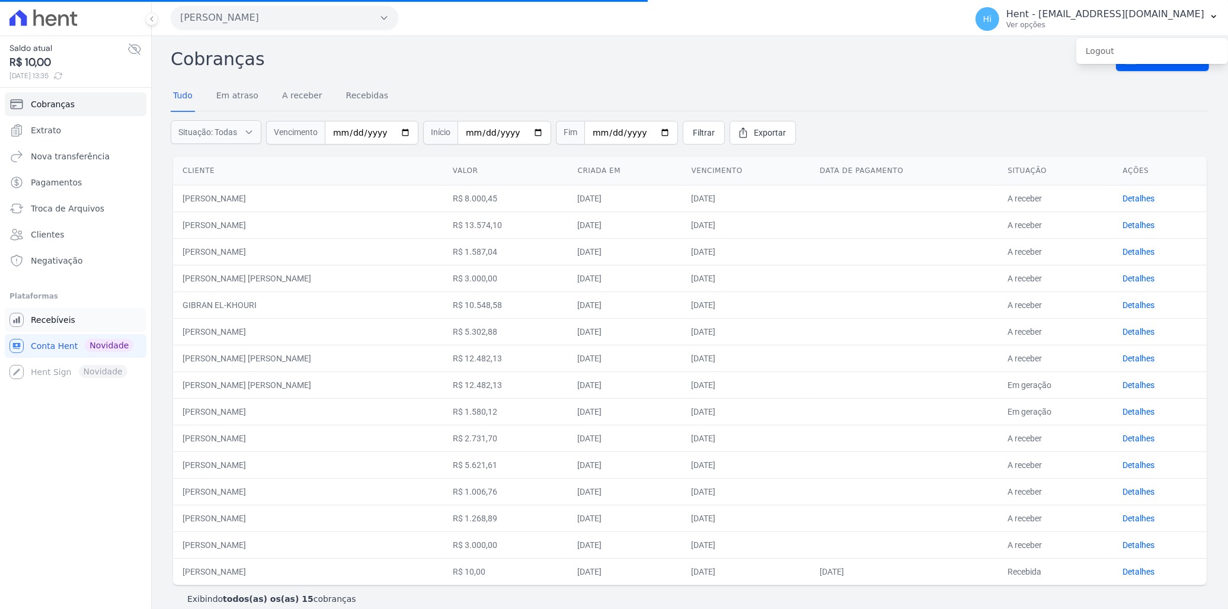
click at [57, 322] on span "Recebíveis" at bounding box center [53, 320] width 44 height 12
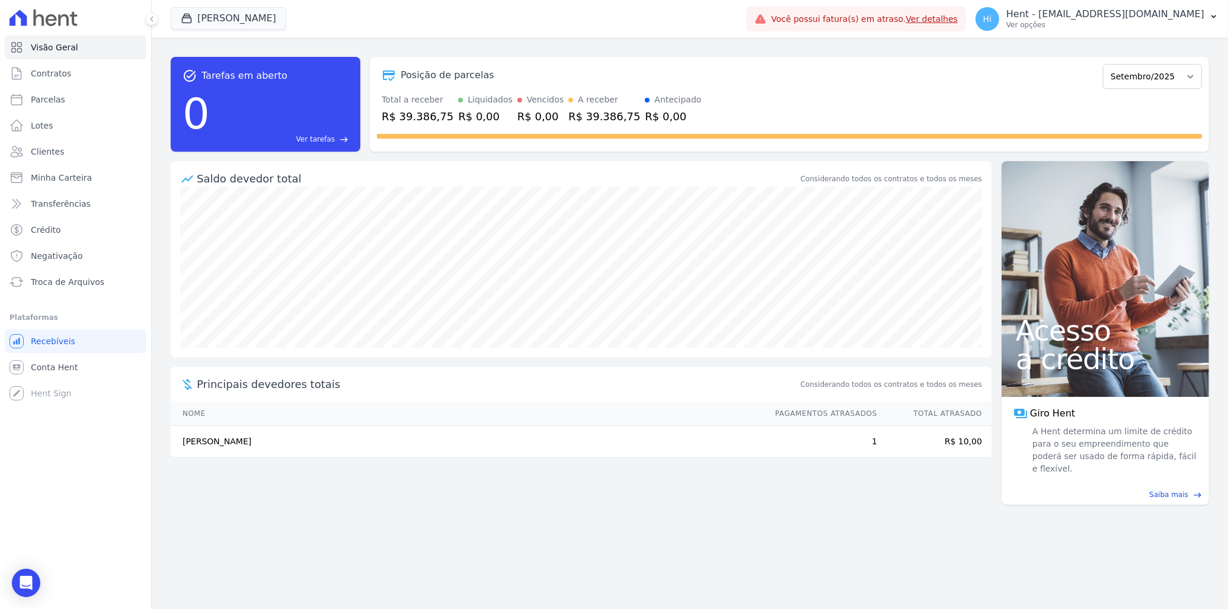
click at [1107, 24] on p "Ver opções" at bounding box center [1105, 24] width 198 height 9
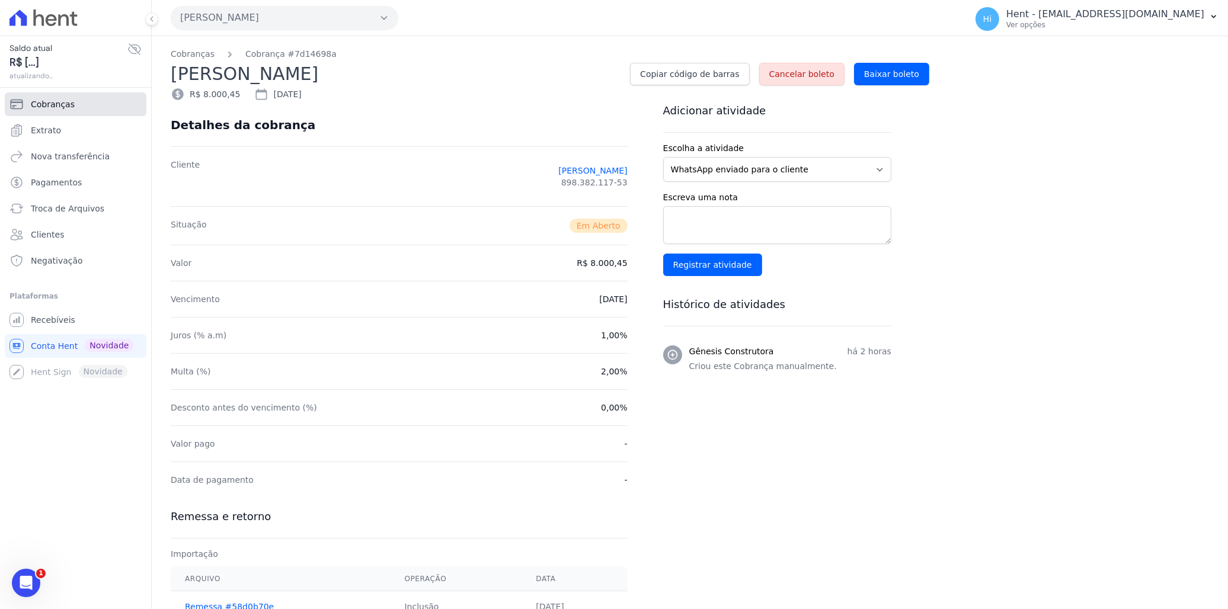
click at [22, 102] on icon "Sidebar" at bounding box center [17, 104] width 12 height 9
click at [54, 327] on link "Recebíveis" at bounding box center [76, 320] width 142 height 24
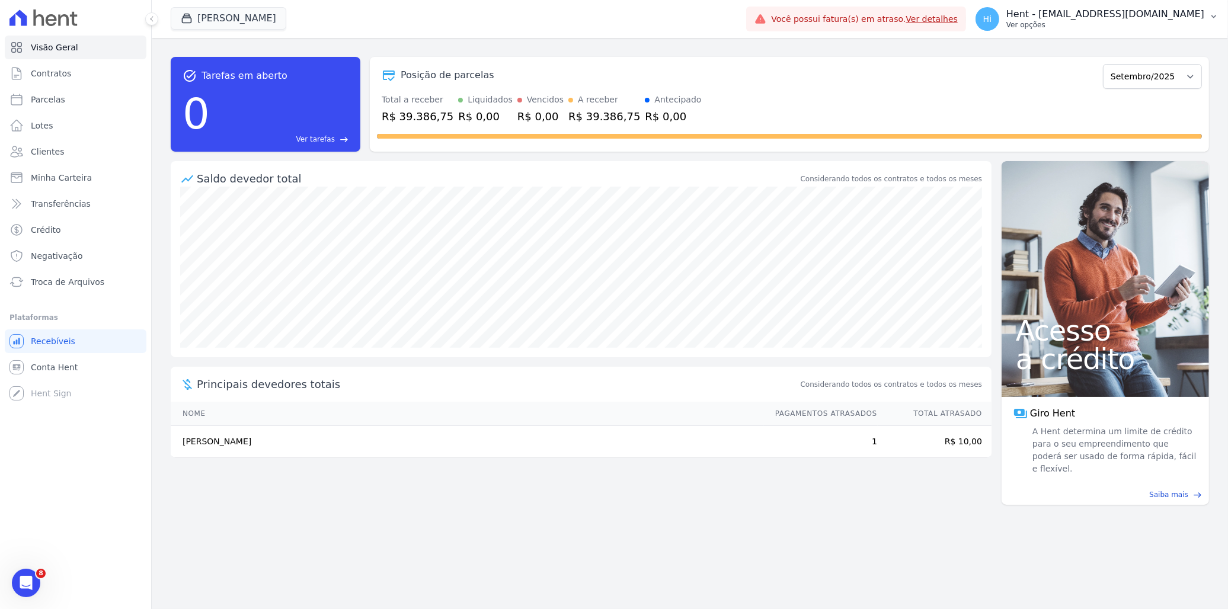
click at [1079, 17] on p "Hent - [EMAIL_ADDRESS][DOMAIN_NAME]" at bounding box center [1105, 14] width 198 height 12
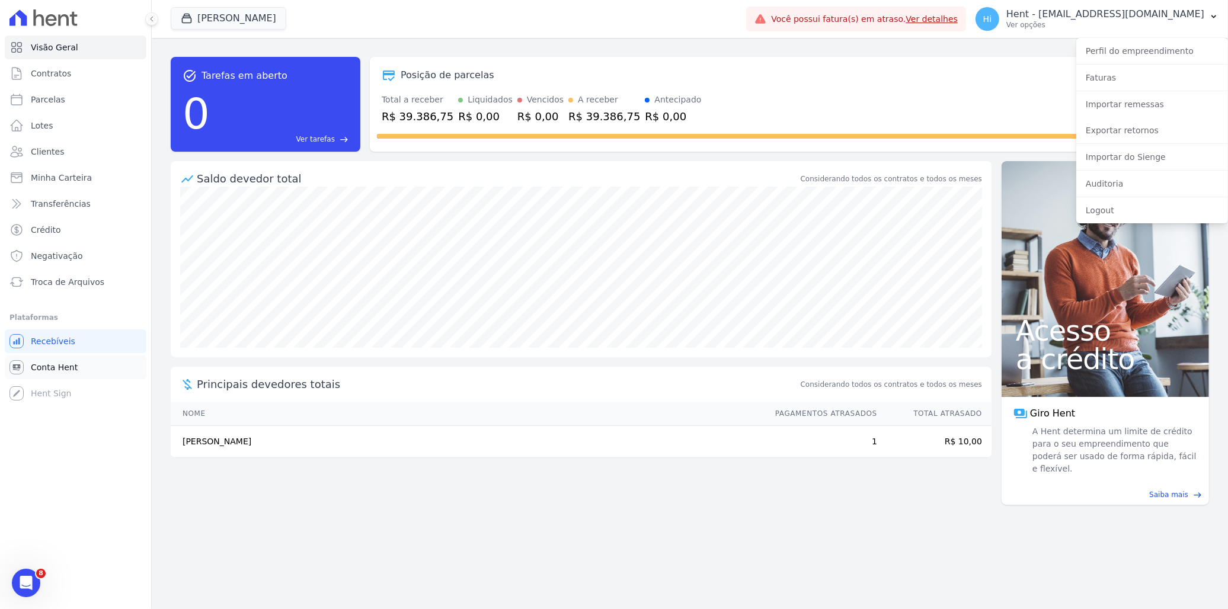
click at [52, 363] on span "Conta Hent" at bounding box center [54, 368] width 47 height 12
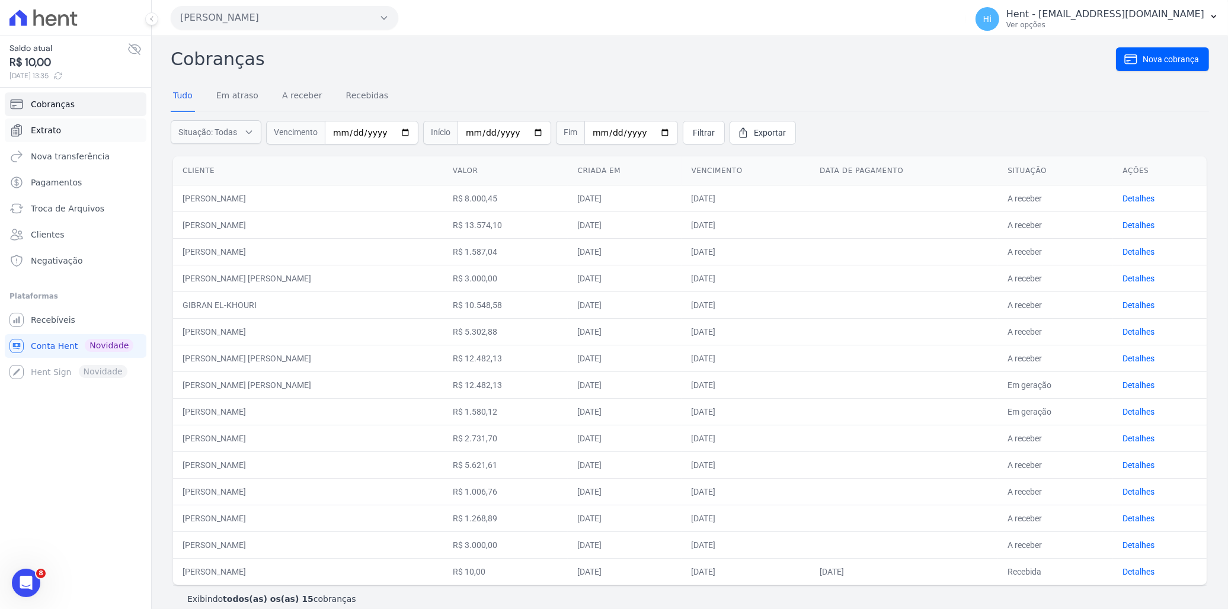
click at [81, 124] on link "Extrato" at bounding box center [76, 131] width 142 height 24
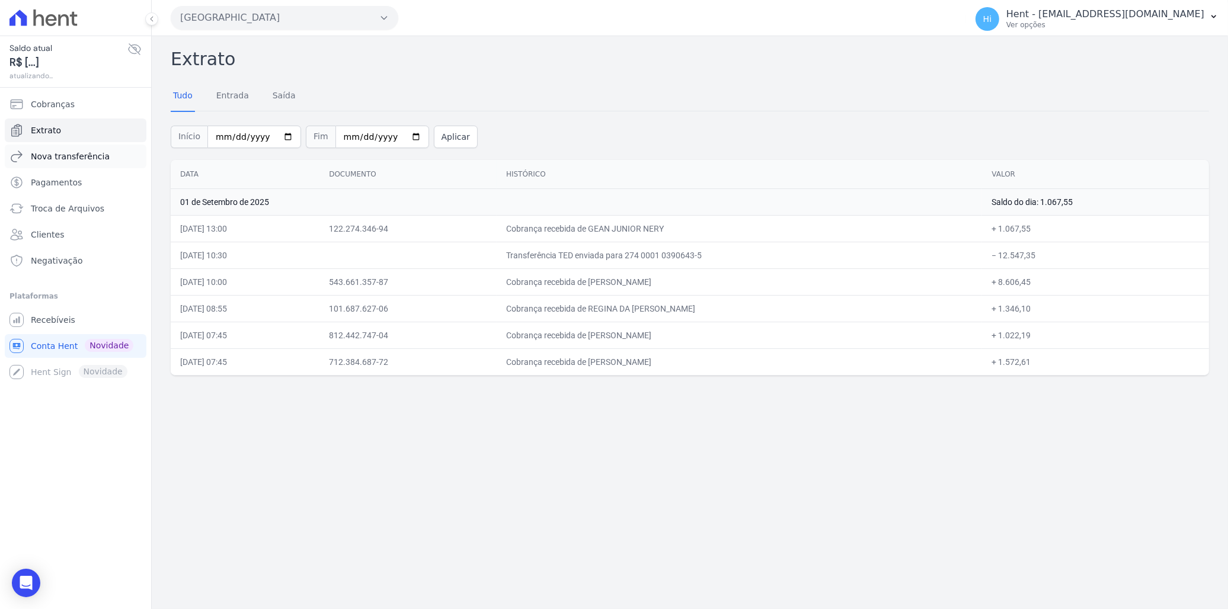
click at [50, 151] on span "Nova transferência" at bounding box center [70, 157] width 79 height 12
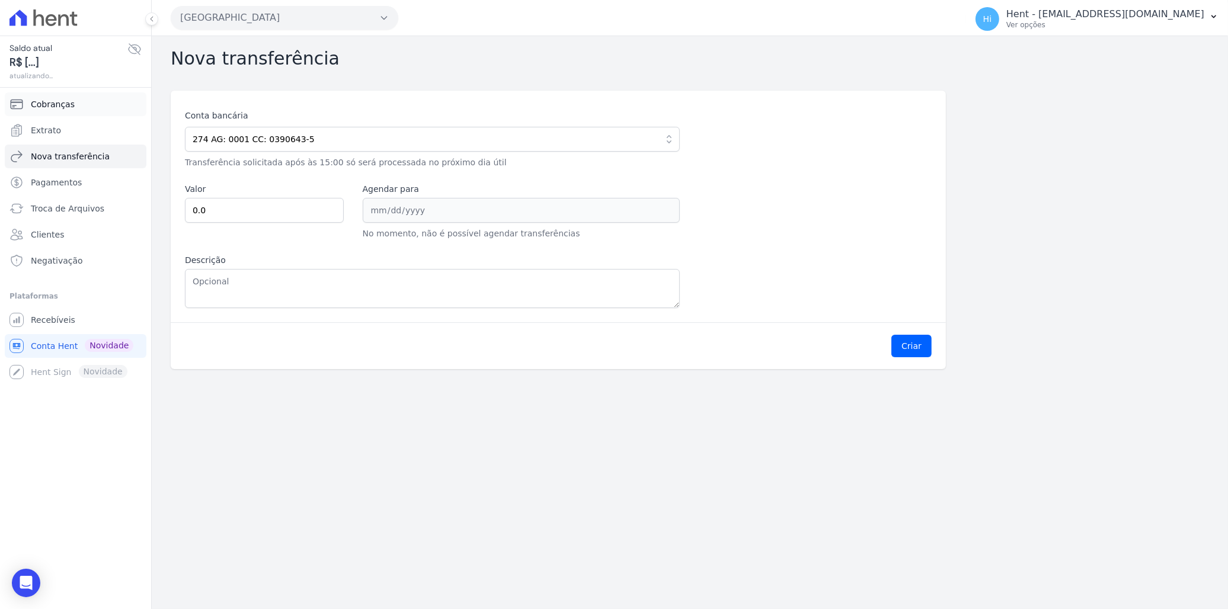
click at [34, 104] on span "Cobranças" at bounding box center [53, 104] width 44 height 12
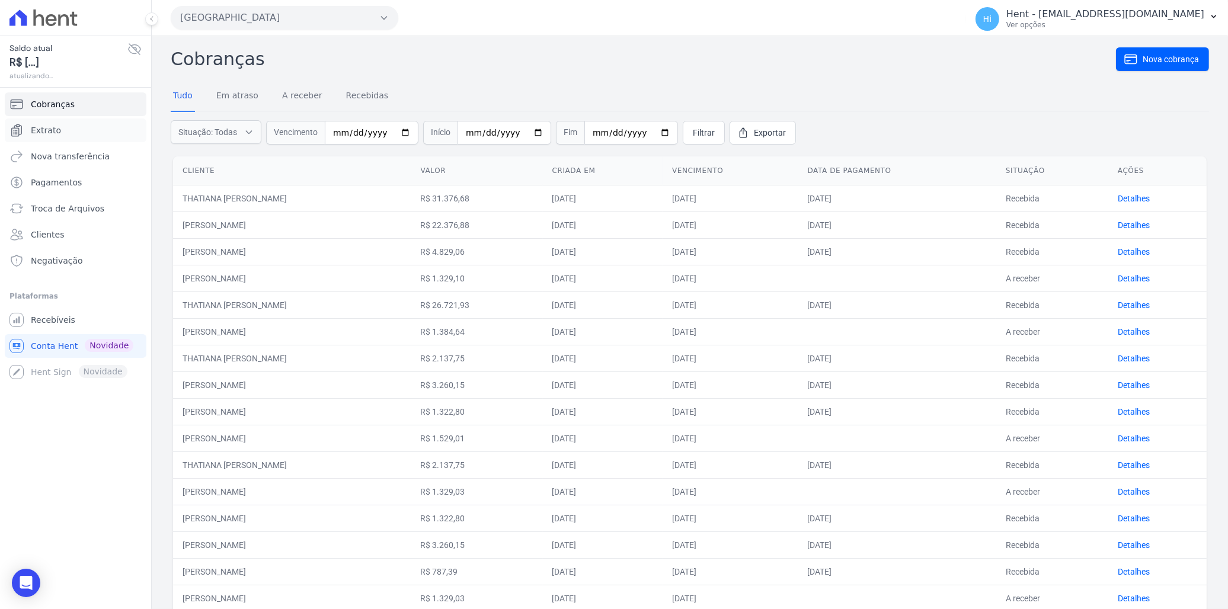
click at [49, 130] on span "Extrato" at bounding box center [46, 130] width 30 height 12
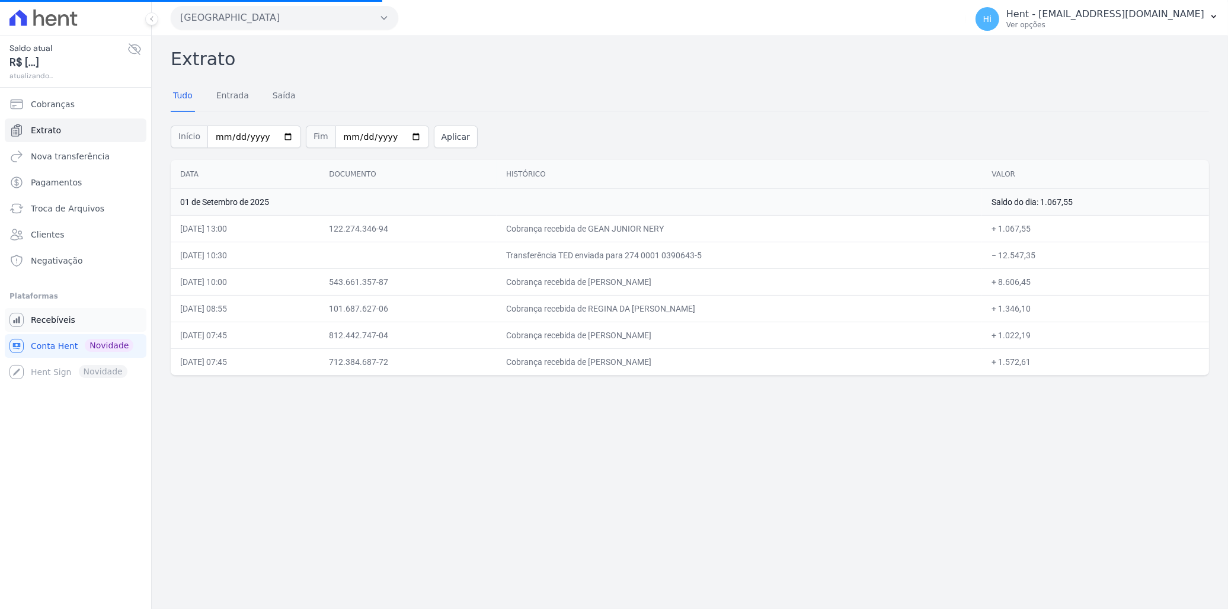
click at [83, 322] on link "Recebíveis" at bounding box center [76, 320] width 142 height 24
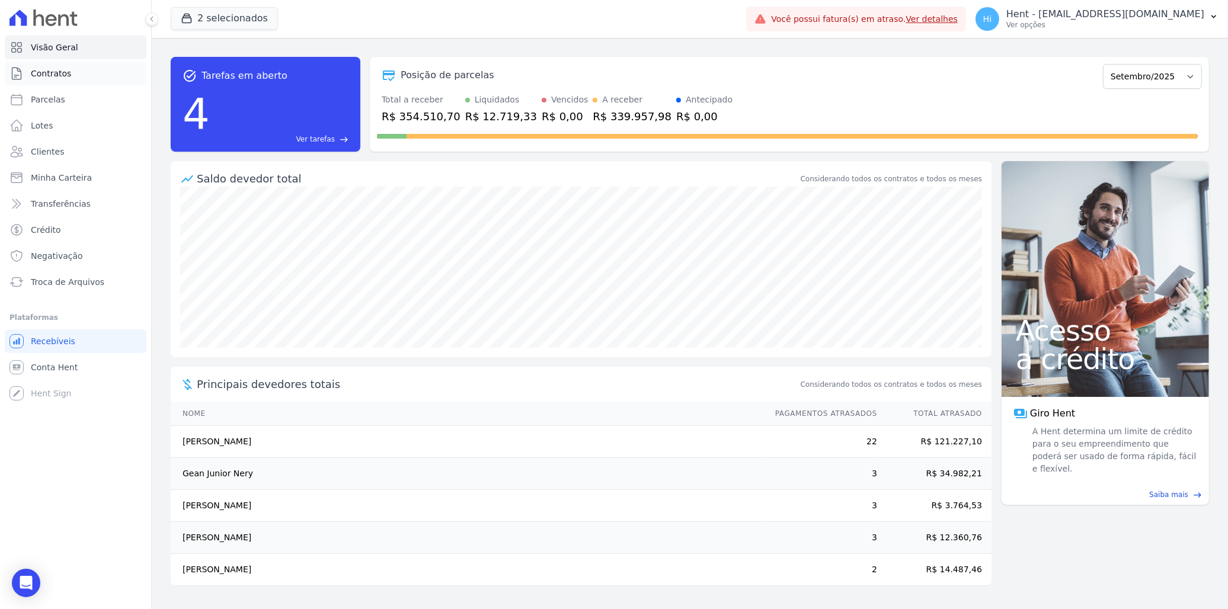
click at [69, 79] on link "Contratos" at bounding box center [76, 74] width 142 height 24
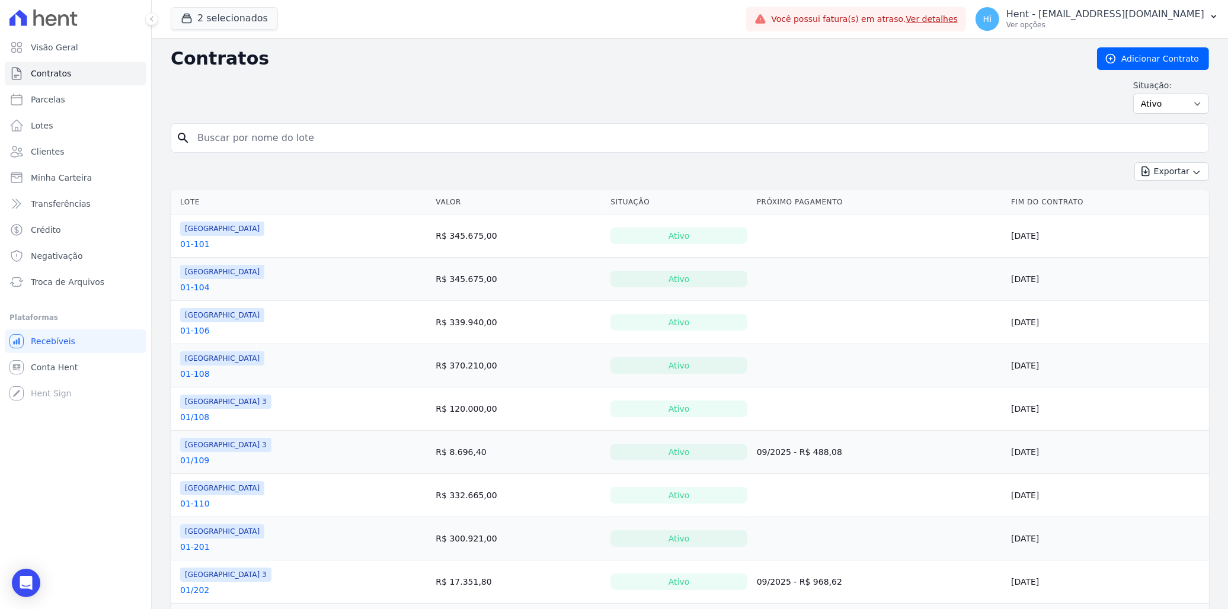
click at [328, 140] on input "search" at bounding box center [696, 138] width 1013 height 24
click at [235, 17] on button "2 selecionados" at bounding box center [224, 18] width 107 height 23
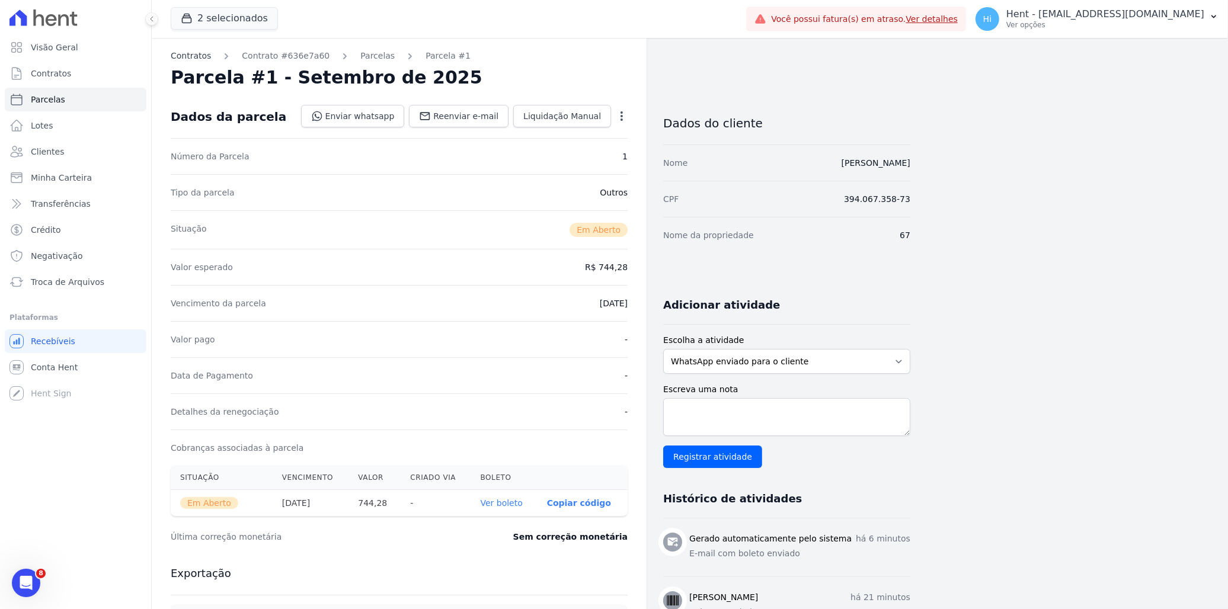
click at [201, 57] on link "Contratos" at bounding box center [191, 56] width 40 height 12
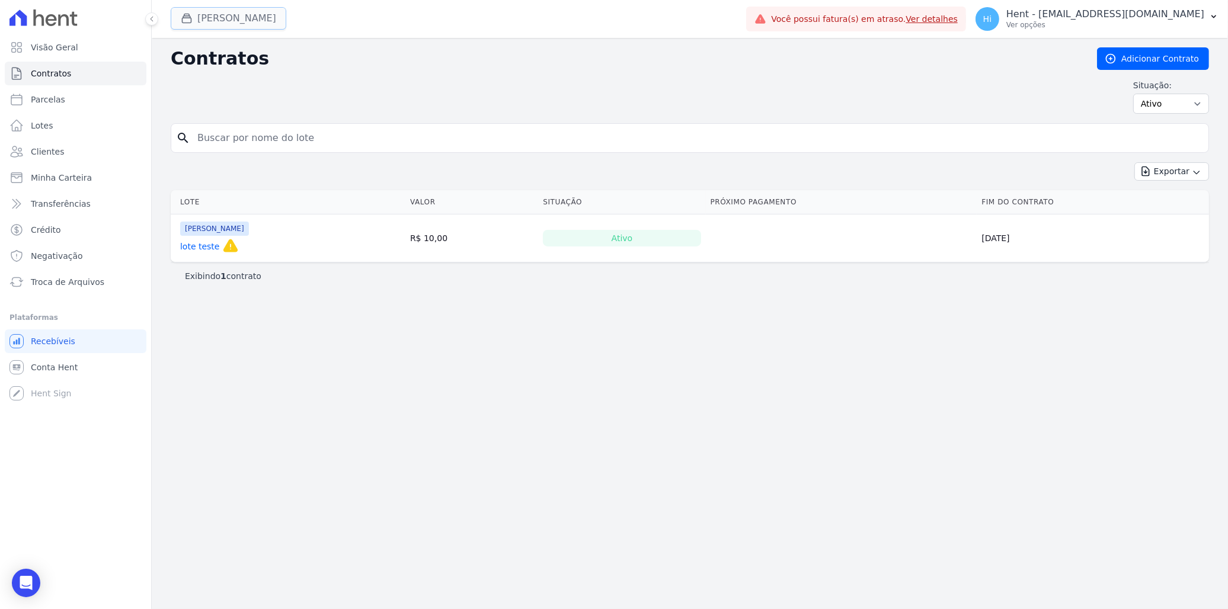
click at [263, 18] on button "[PERSON_NAME]" at bounding box center [229, 18] width 116 height 23
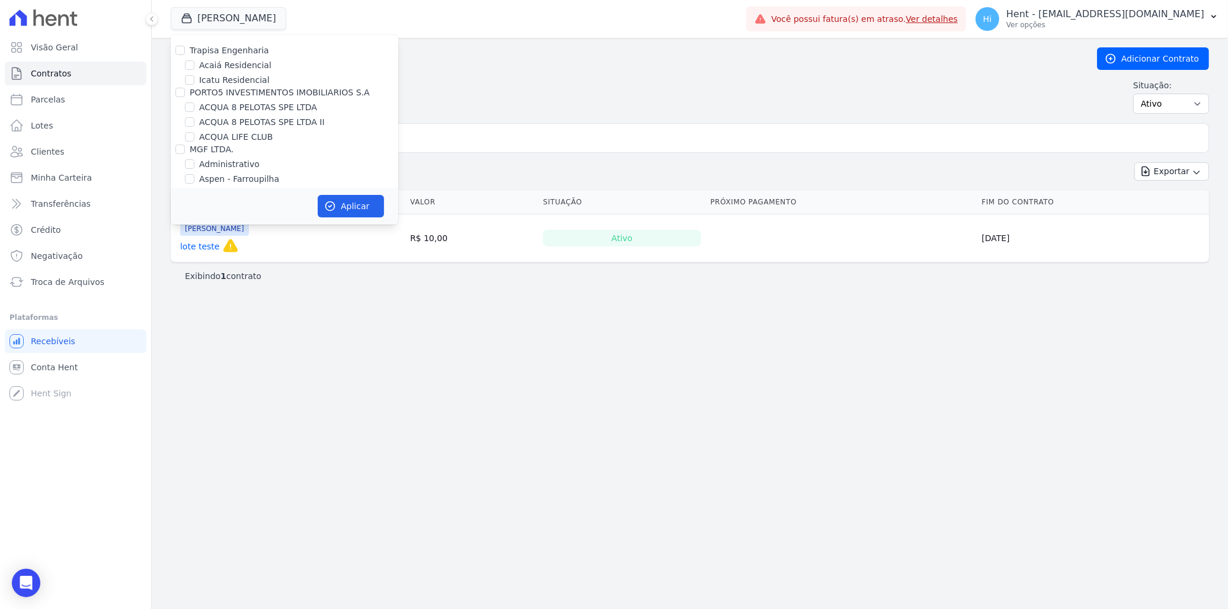
scroll to position [3911, 0]
click at [213, 178] on label "[GEOGRAPHIC_DATA]" at bounding box center [242, 184] width 87 height 12
click at [194, 180] on input "[GEOGRAPHIC_DATA]" at bounding box center [189, 184] width 9 height 9
checkbox input "true"
click at [215, 193] on label "[GEOGRAPHIC_DATA] 3" at bounding box center [246, 199] width 95 height 12
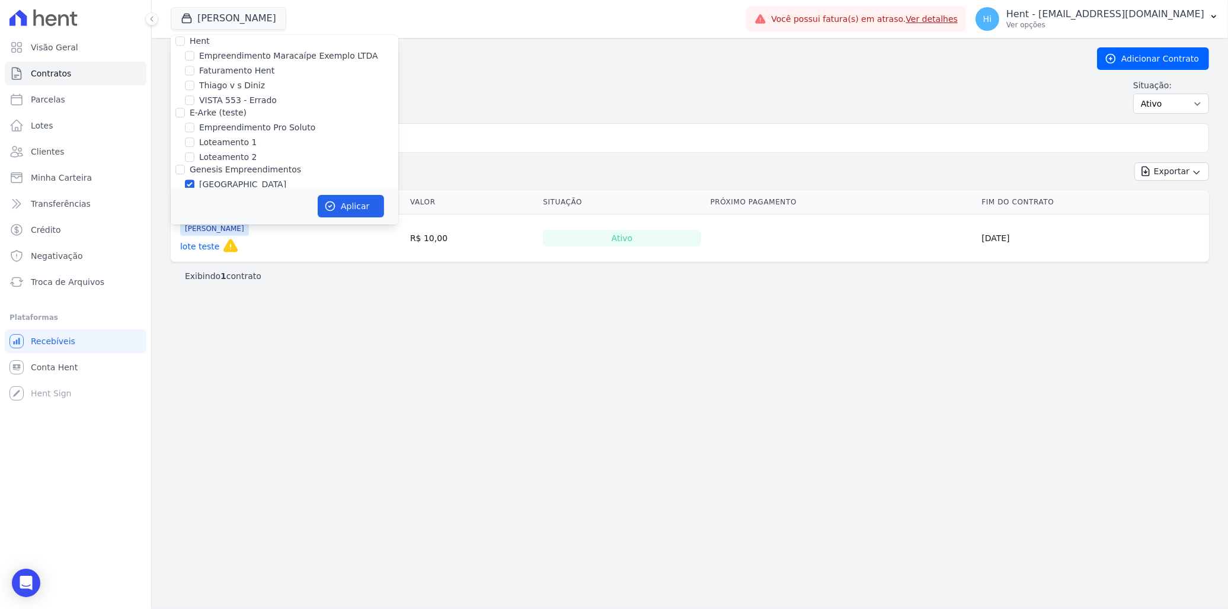
click at [194, 194] on input "[GEOGRAPHIC_DATA] 3" at bounding box center [189, 198] width 9 height 9
checkbox input "true"
click at [216, 208] on label "[PERSON_NAME]" at bounding box center [233, 214] width 69 height 12
click at [194, 209] on input "[PERSON_NAME]" at bounding box center [189, 213] width 9 height 9
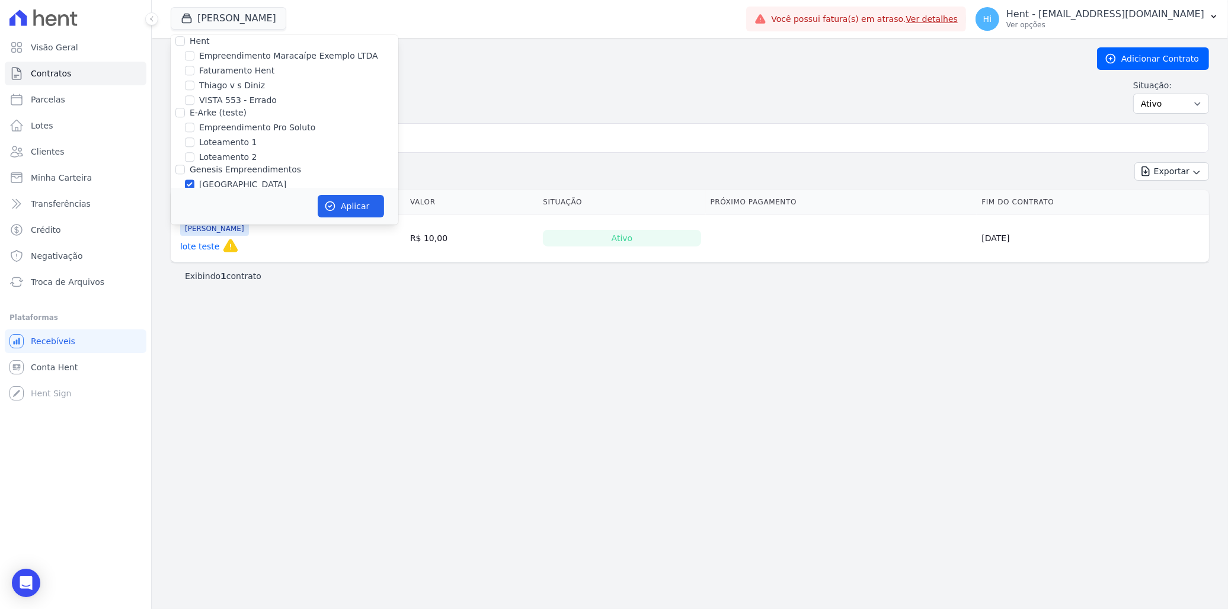
checkbox input "false"
click at [342, 203] on button "Aplicar" at bounding box center [351, 206] width 66 height 23
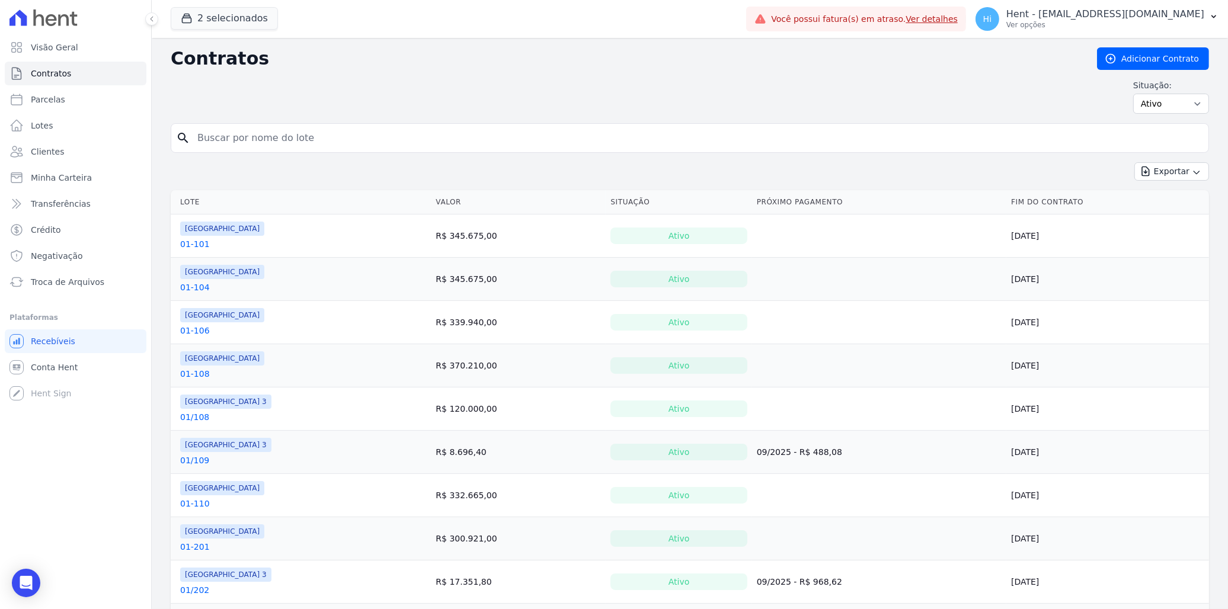
click at [200, 459] on link "01/109" at bounding box center [194, 461] width 29 height 12
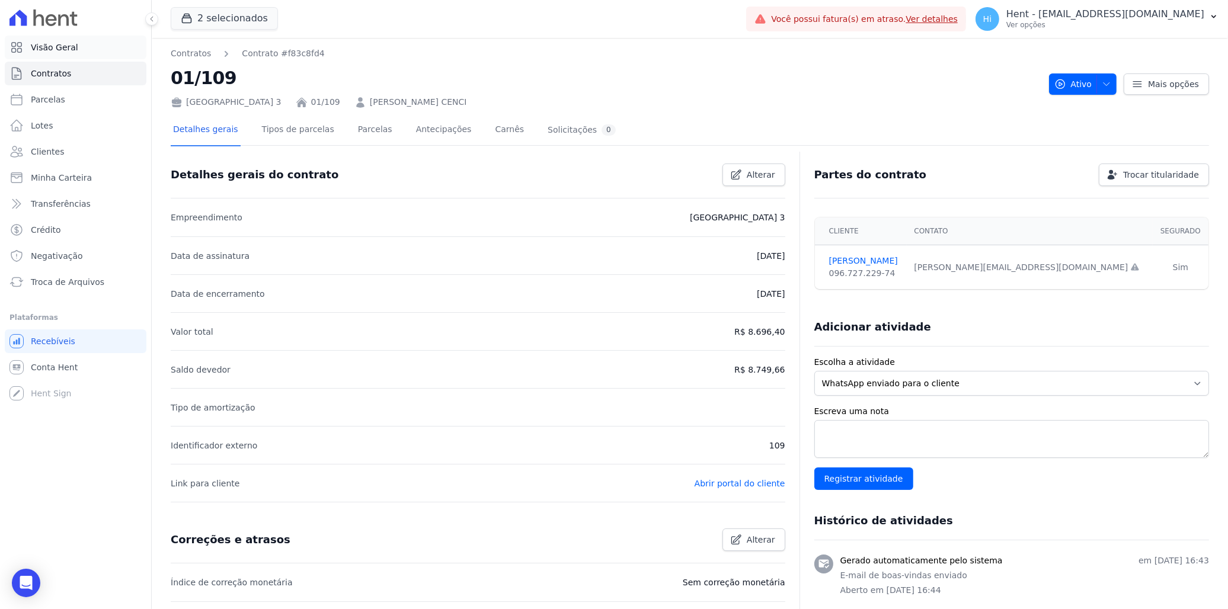
click at [59, 45] on span "Visão Geral" at bounding box center [54, 47] width 47 height 12
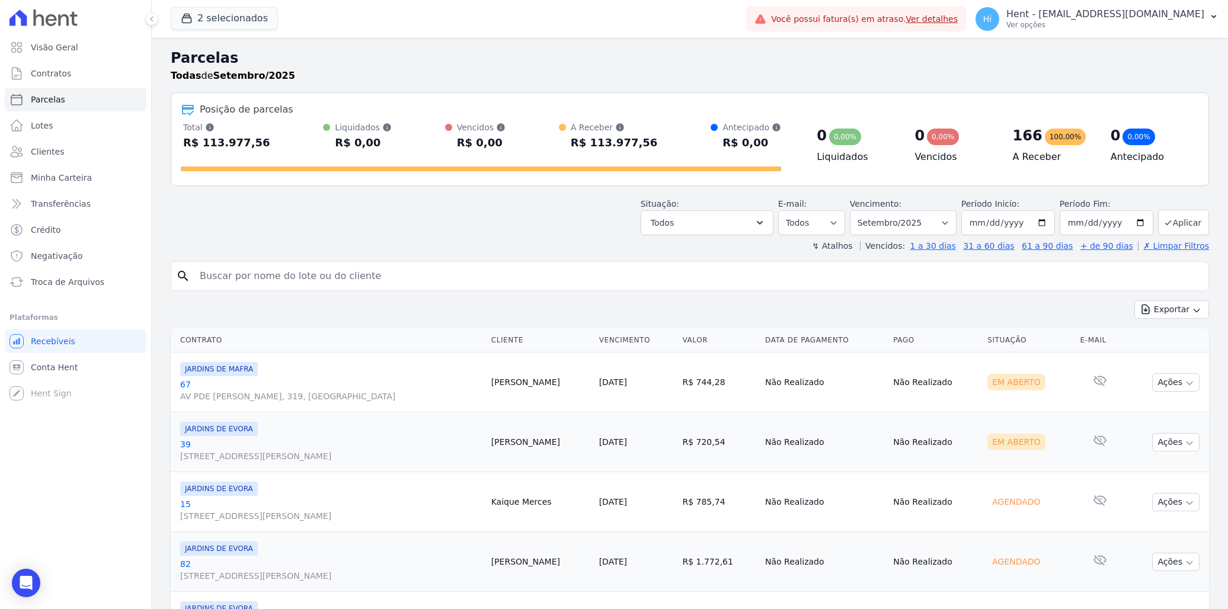
select select
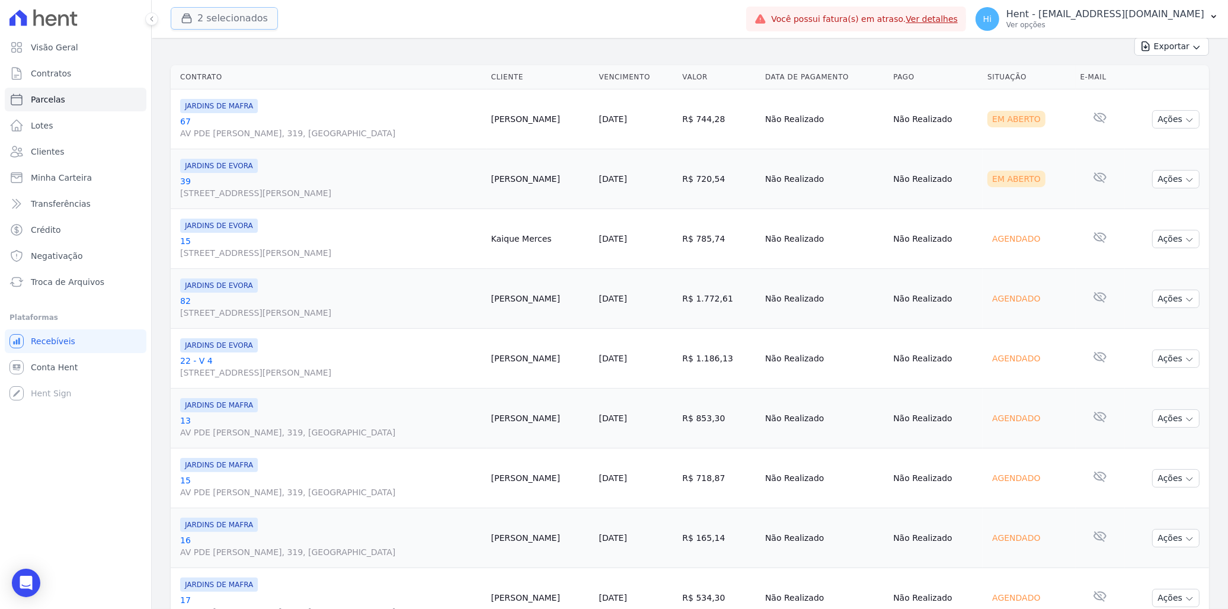
click at [242, 19] on button "2 selecionados" at bounding box center [224, 18] width 107 height 23
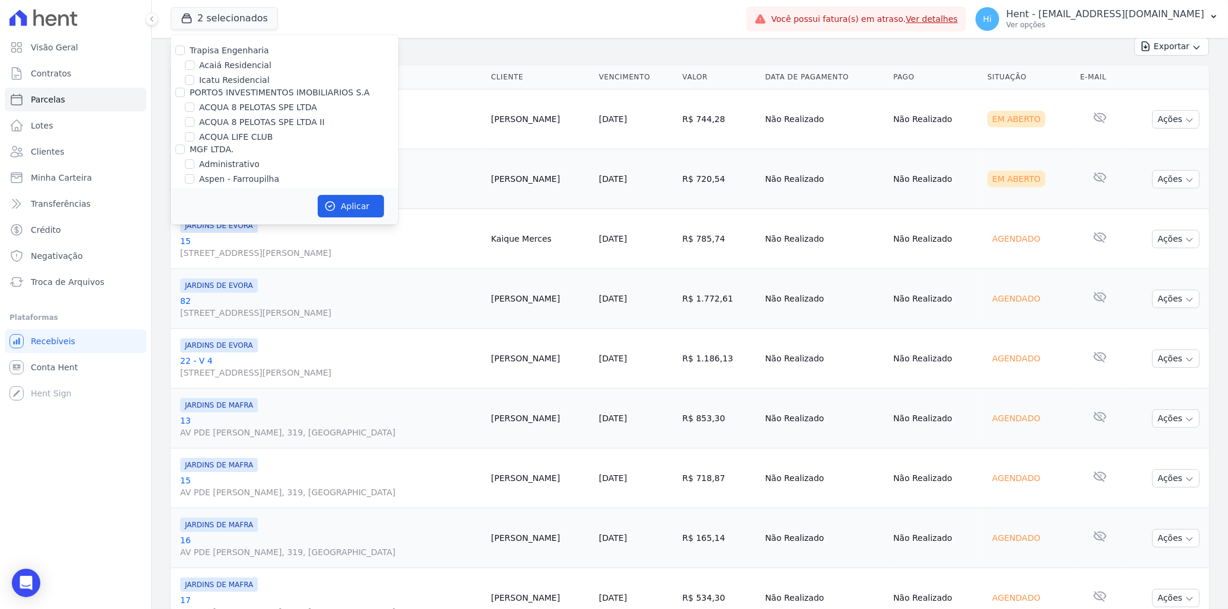
click at [507, 54] on div "Exportar Exportar PDF Exportar CSV" at bounding box center [690, 51] width 1038 height 28
